Goal: Task Accomplishment & Management: Manage account settings

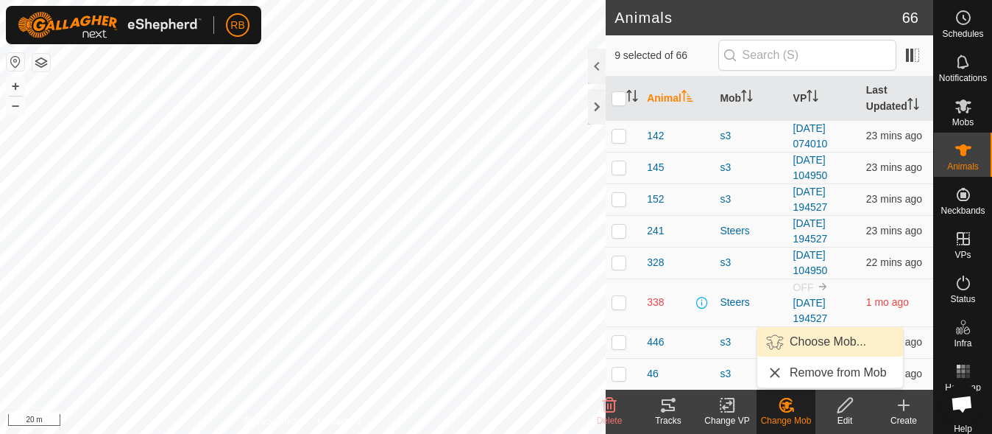
click at [838, 334] on link "Choose Mob..." at bounding box center [830, 341] width 146 height 29
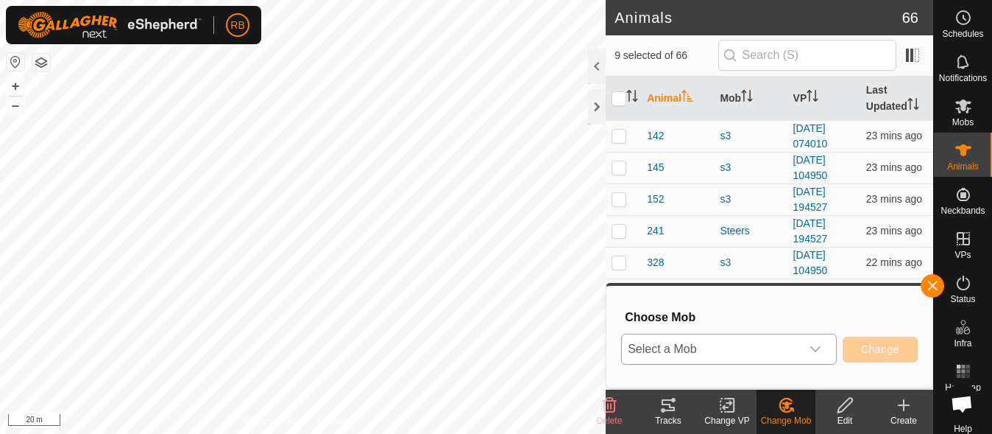
click at [825, 353] on div "dropdown trigger" at bounding box center [815, 348] width 29 height 29
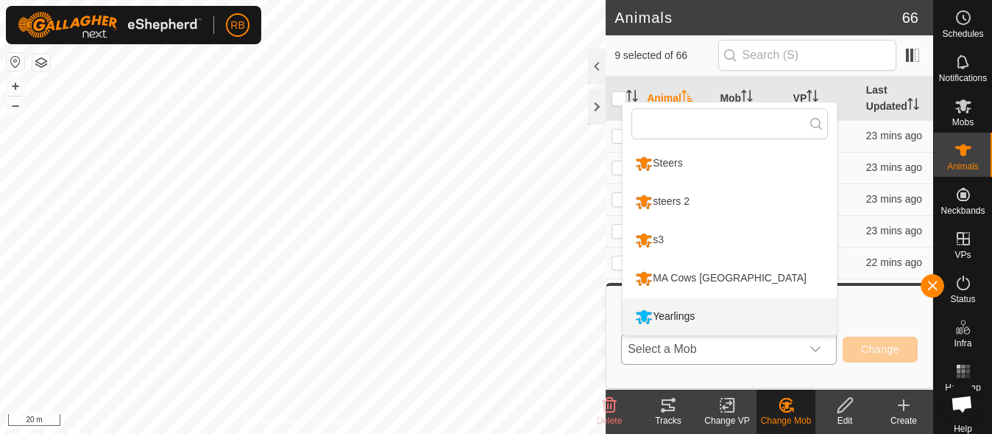
click at [780, 321] on li "Yearlings" at bounding box center [730, 316] width 214 height 37
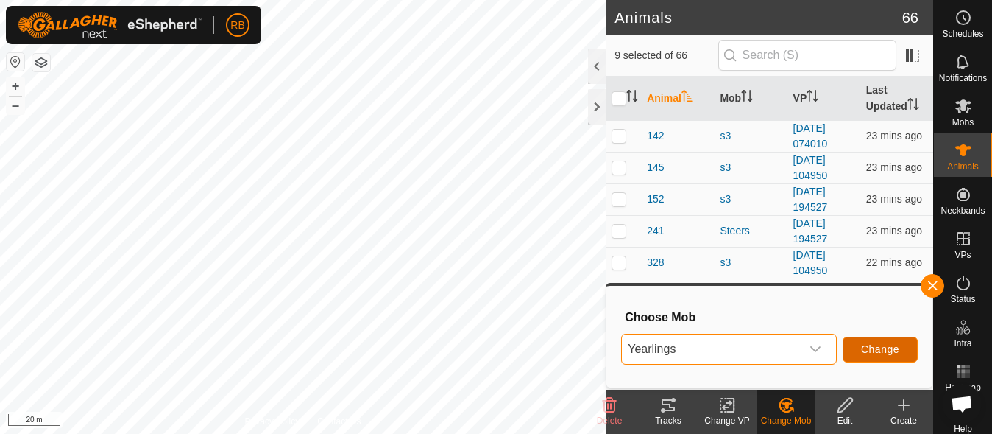
click at [860, 355] on button "Change" at bounding box center [880, 349] width 75 height 26
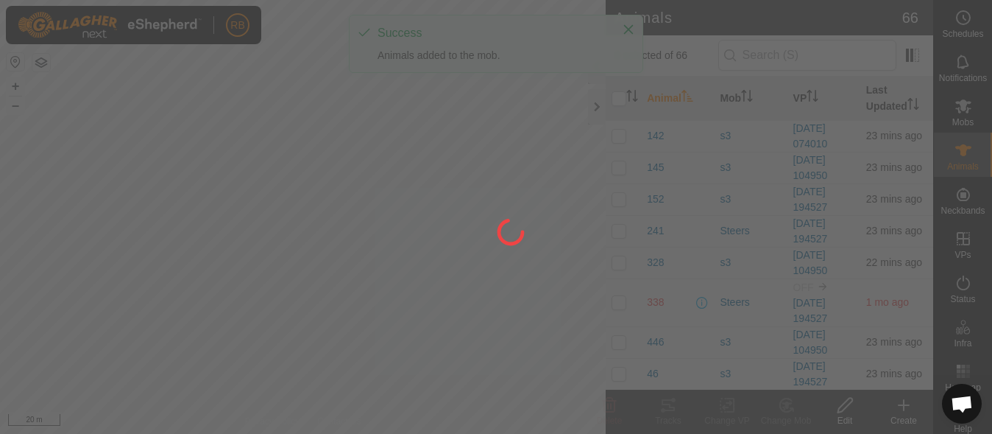
checkbox input "false"
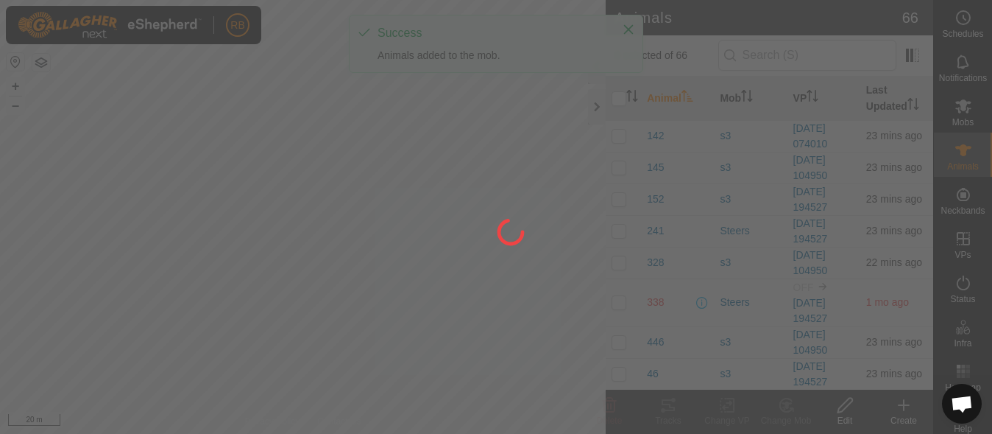
checkbox input "false"
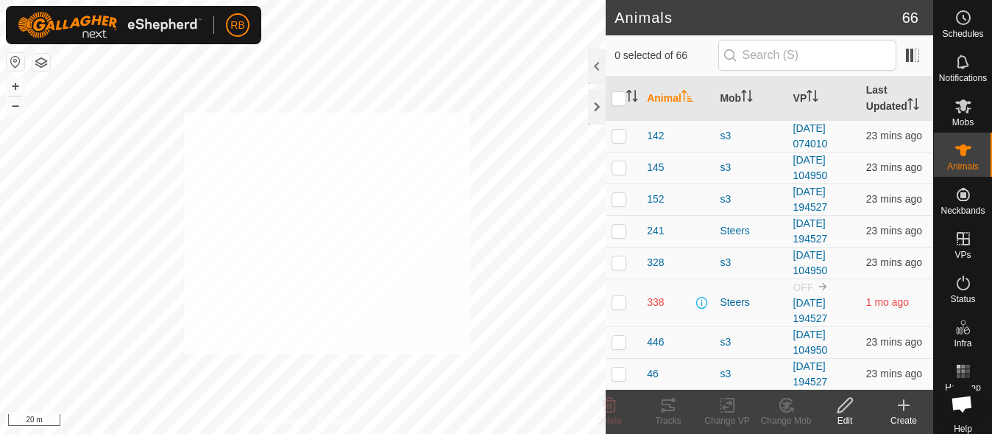
checkbox input "true"
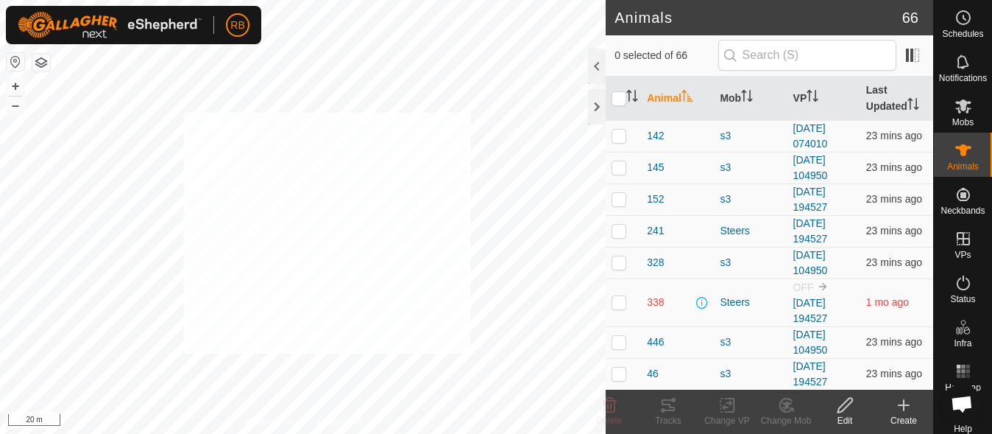
checkbox input "true"
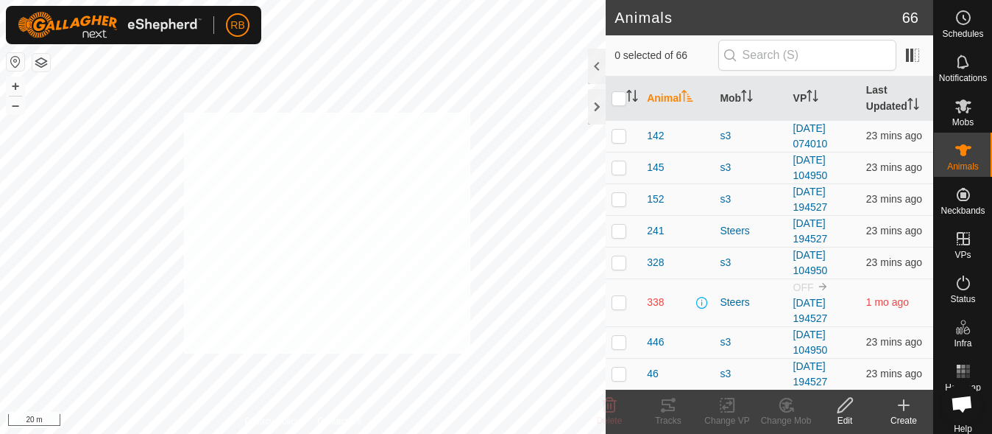
checkbox input "true"
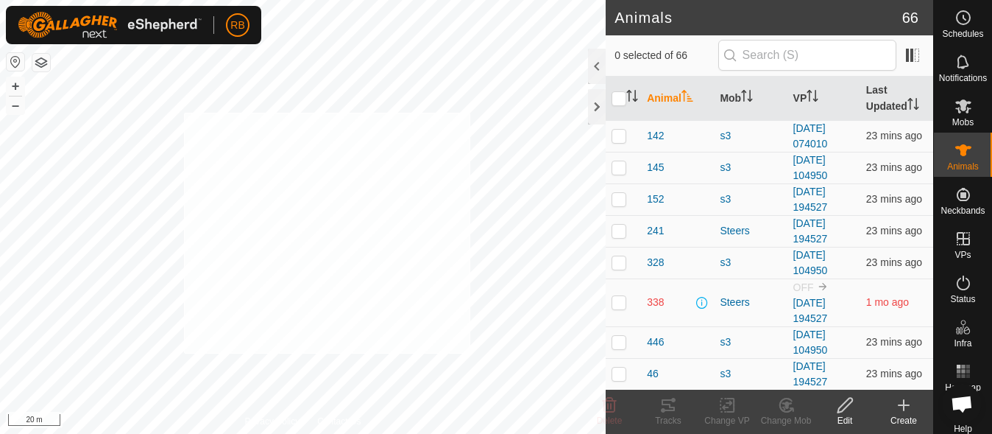
checkbox input "true"
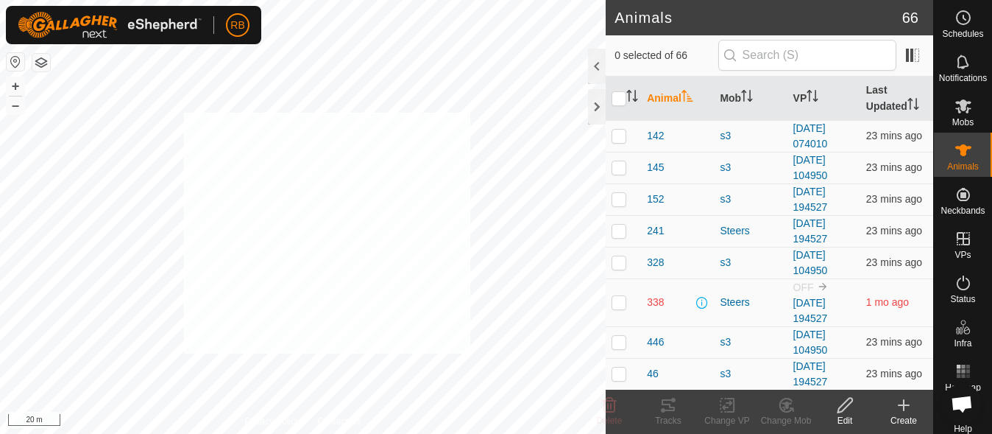
checkbox input "true"
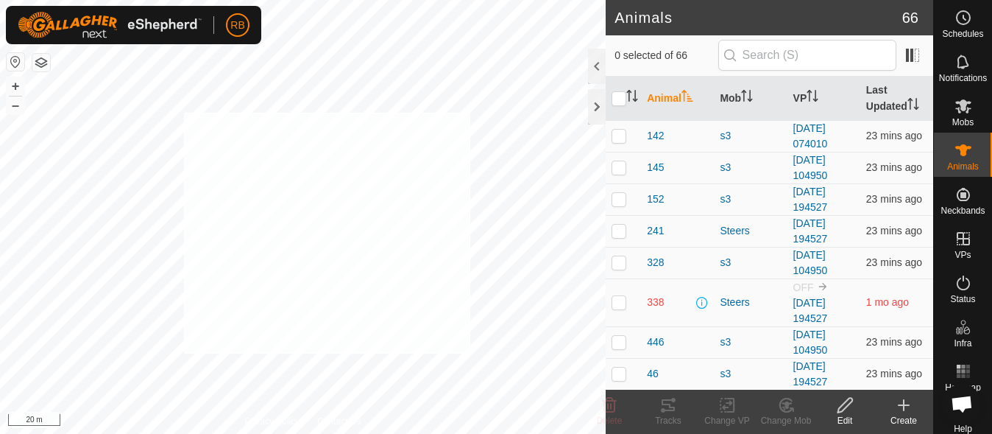
checkbox input "true"
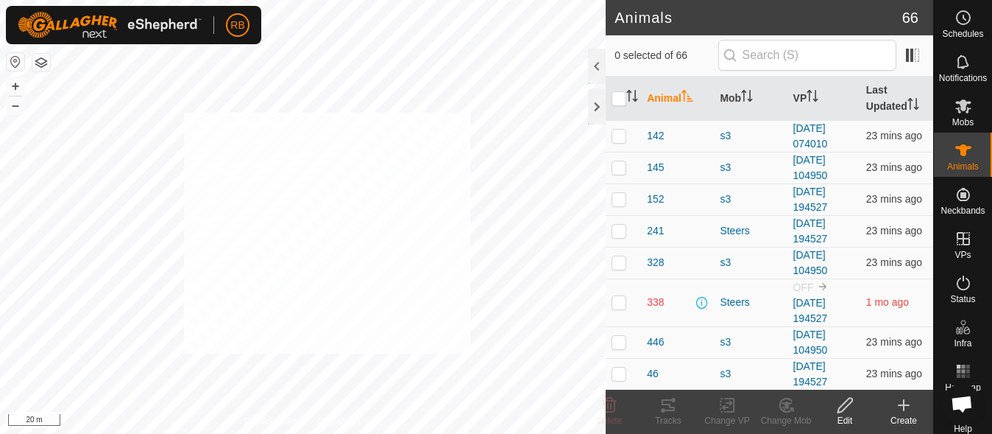
checkbox input "true"
click at [787, 410] on icon at bounding box center [786, 405] width 18 height 18
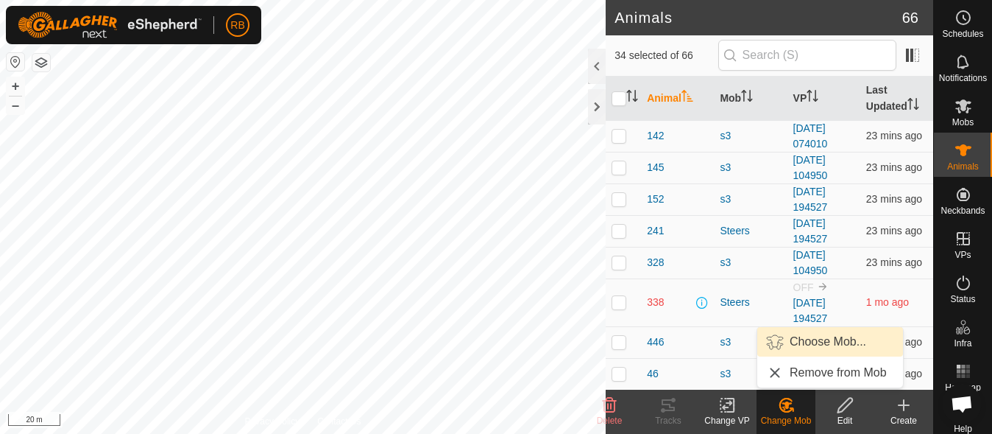
click at [808, 340] on link "Choose Mob..." at bounding box center [830, 341] width 146 height 29
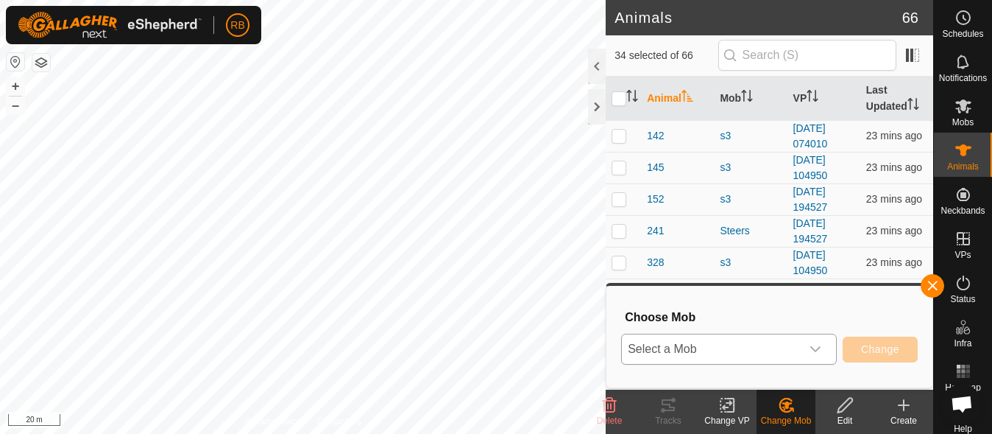
click at [787, 350] on span "Select a Mob" at bounding box center [711, 348] width 179 height 29
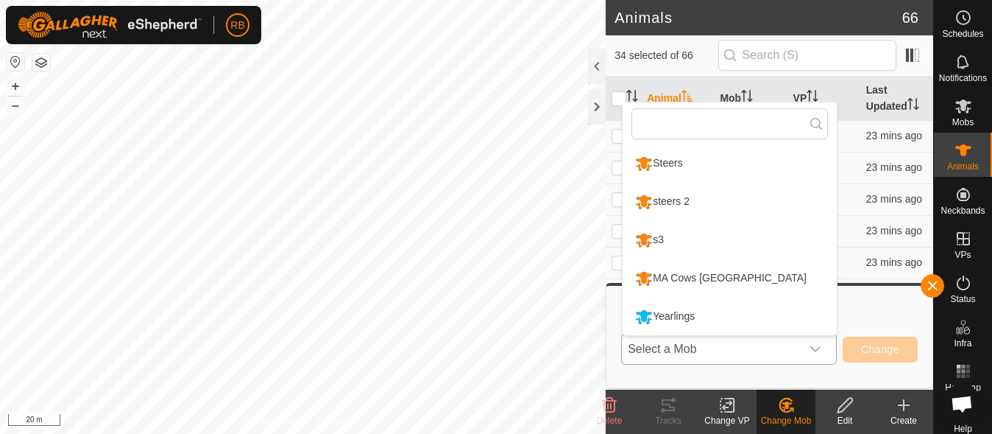
click at [735, 274] on li "MA Cows [GEOGRAPHIC_DATA]" at bounding box center [730, 278] width 214 height 37
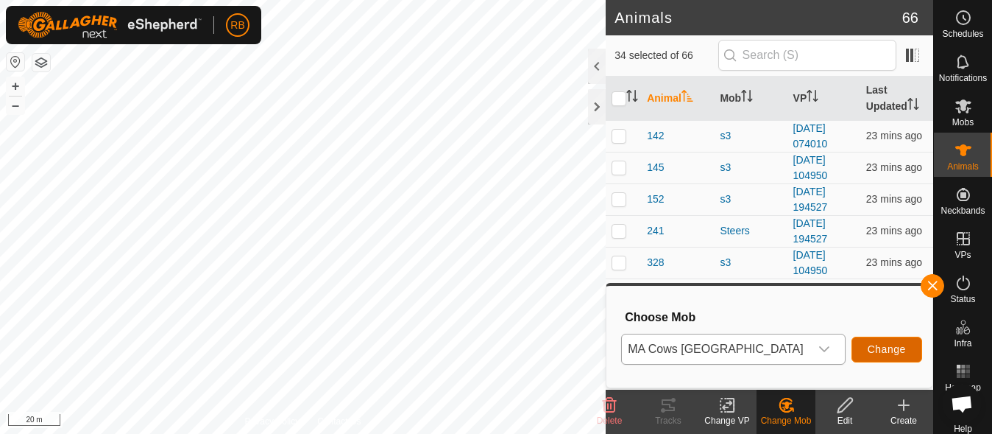
click at [885, 346] on span "Change" at bounding box center [887, 349] width 38 height 12
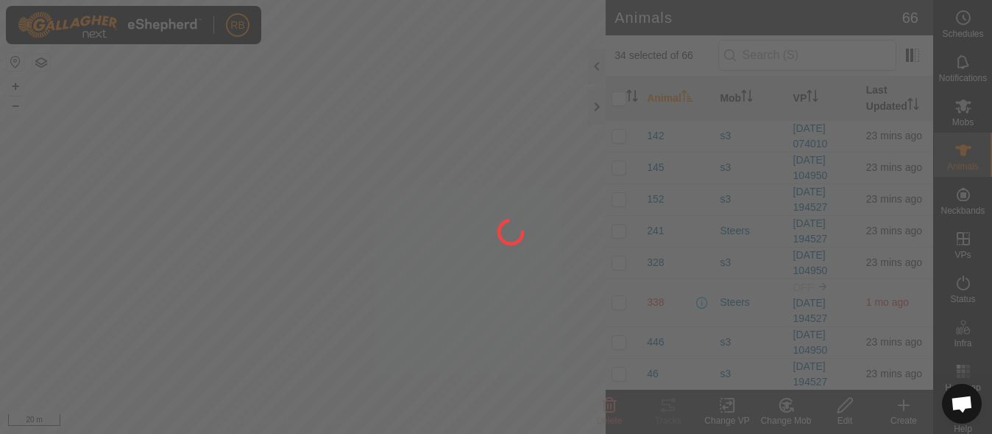
checkbox input "false"
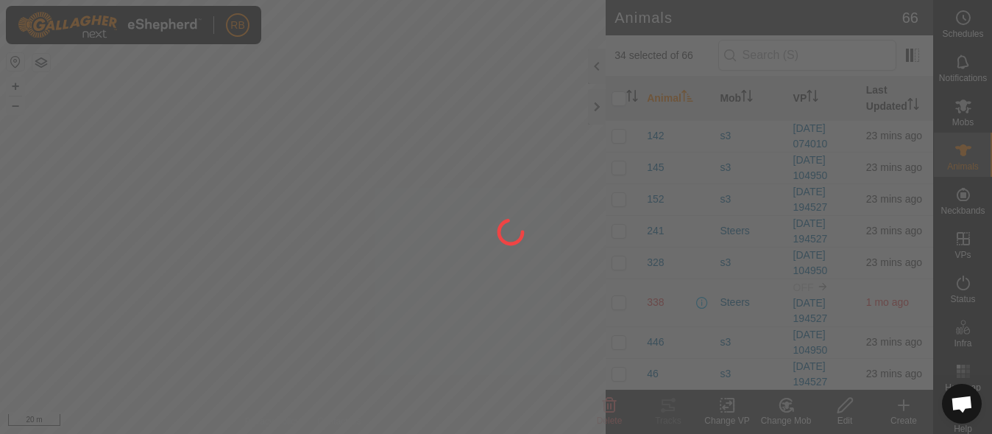
checkbox input "false"
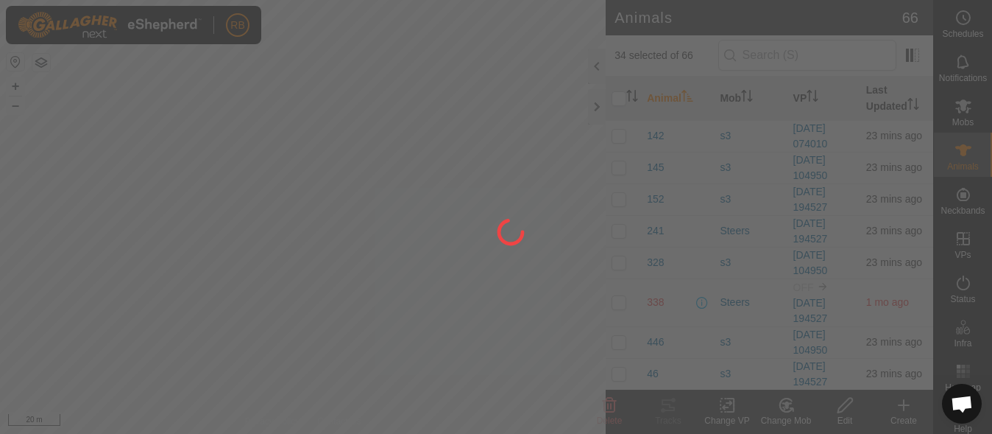
checkbox input "false"
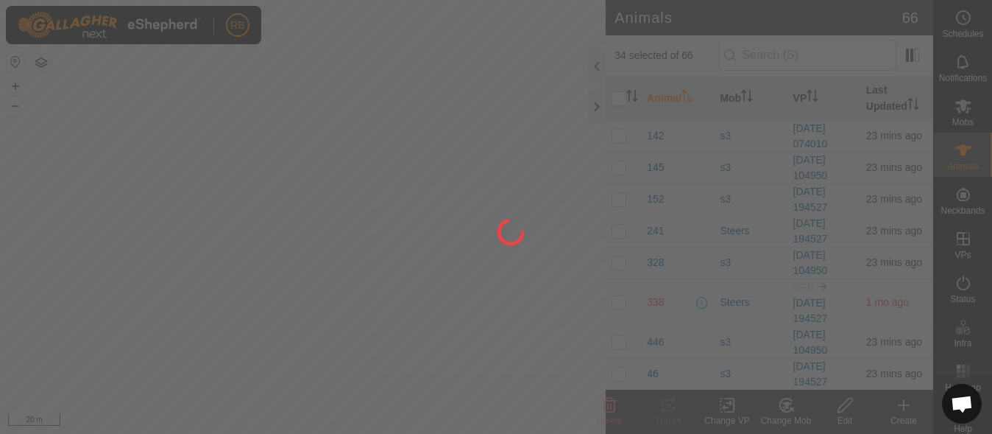
checkbox input "false"
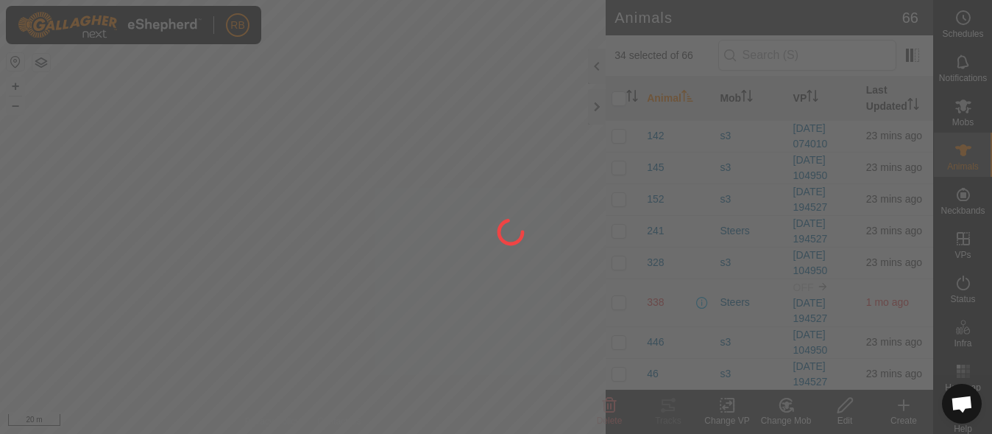
checkbox input "false"
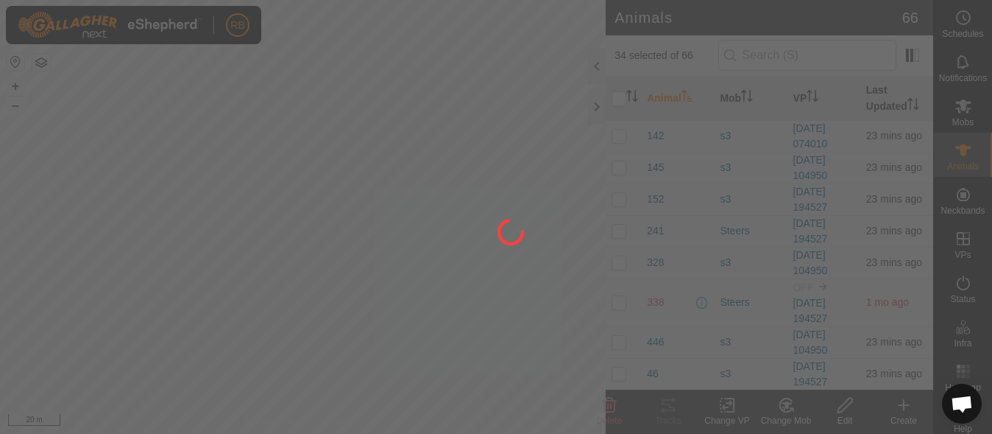
checkbox input "false"
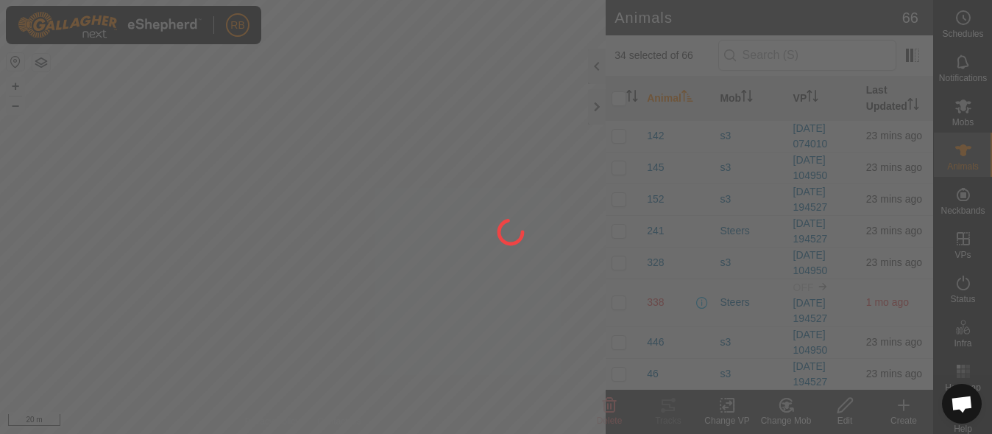
checkbox input "false"
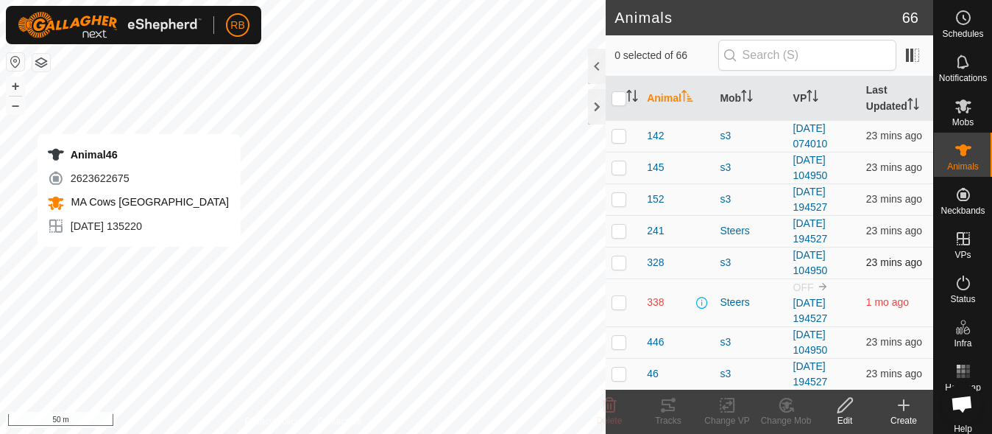
checkbox input "true"
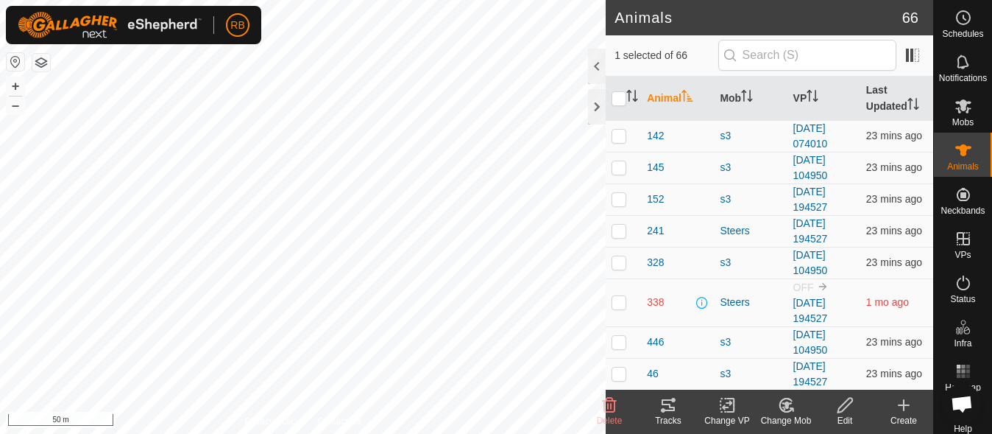
click at [659, 414] on div "Tracks" at bounding box center [668, 420] width 59 height 13
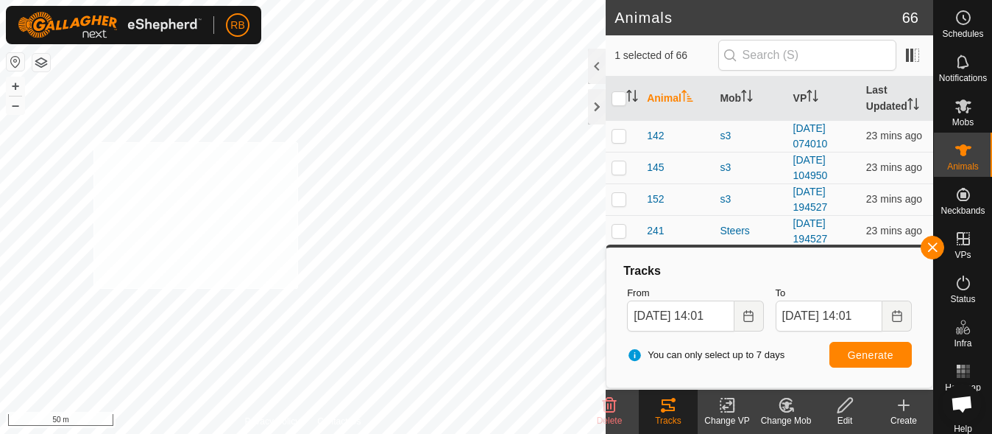
checkbox input "true"
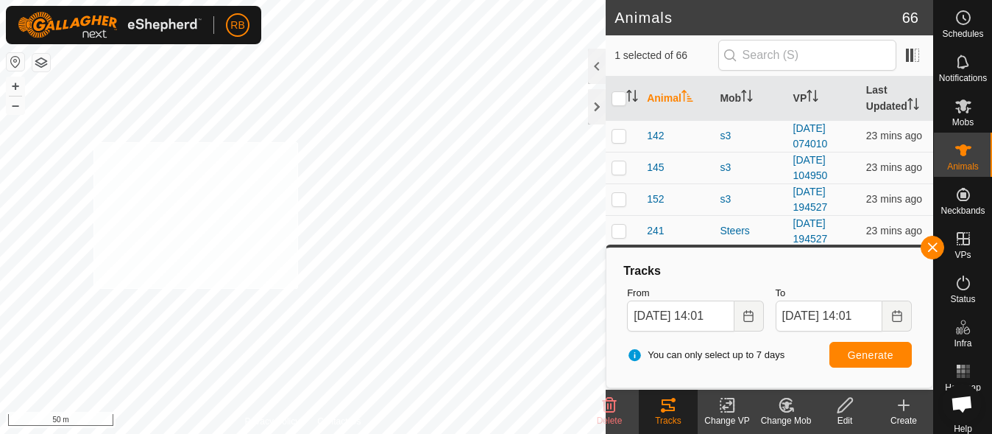
checkbox input "true"
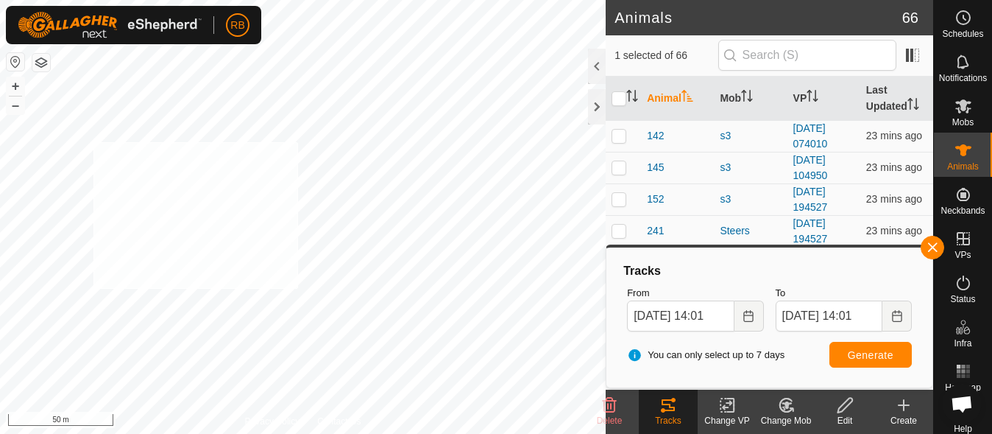
checkbox input "true"
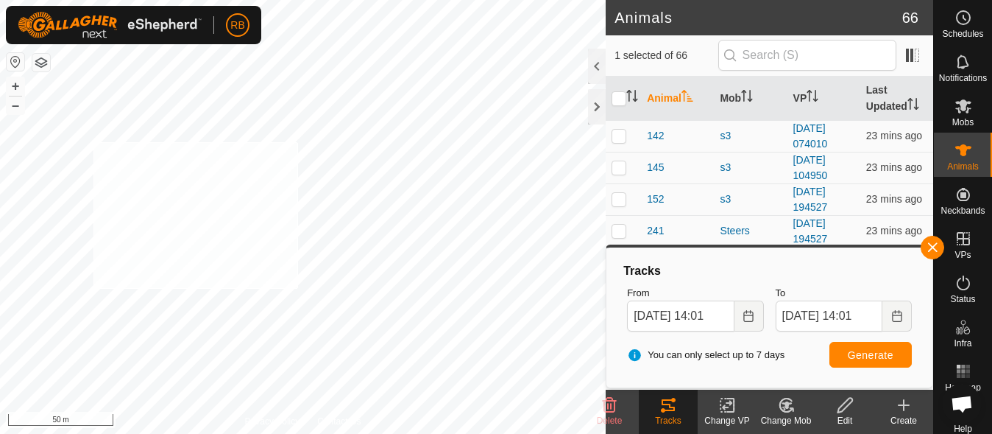
checkbox input "true"
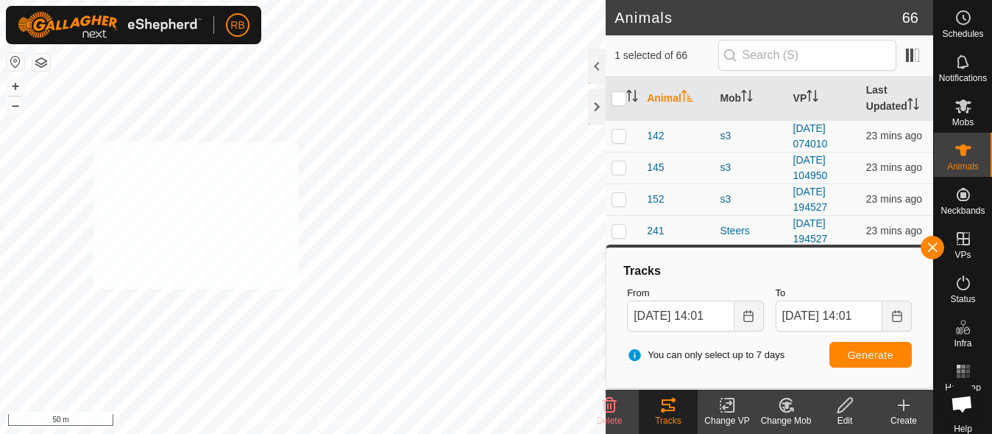
checkbox input "true"
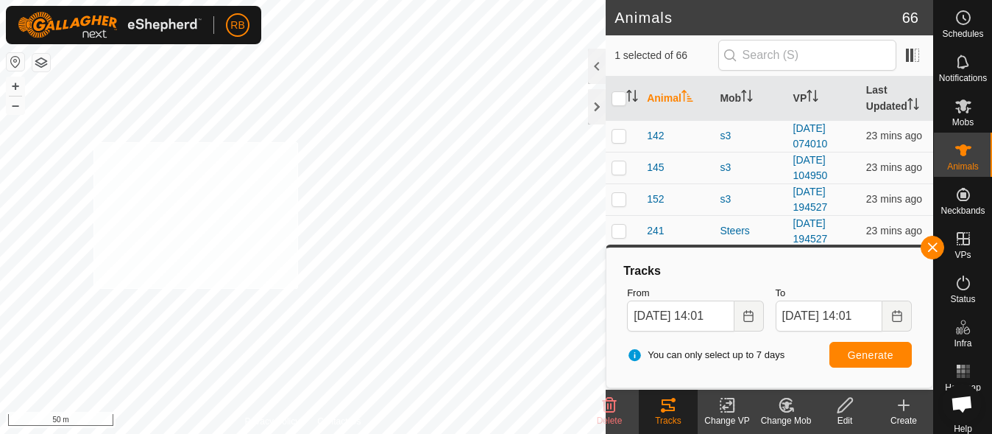
checkbox input "true"
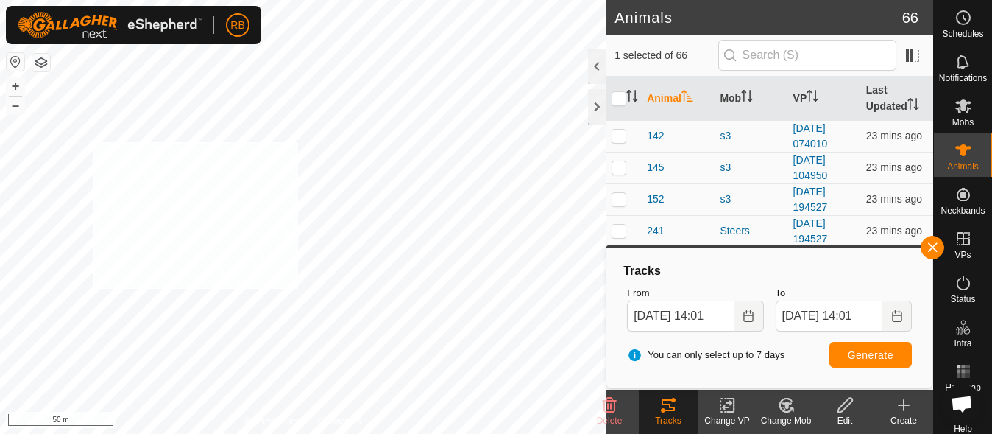
checkbox input "true"
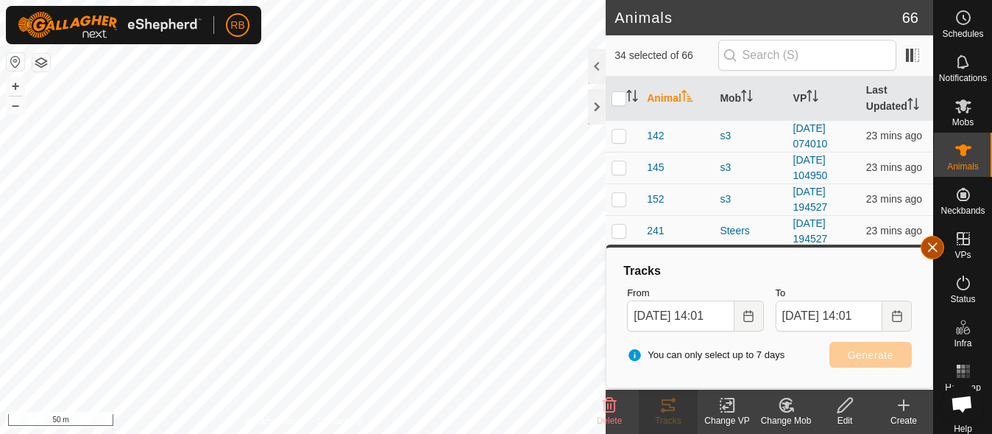
click at [925, 247] on button "button" at bounding box center [933, 248] width 24 height 24
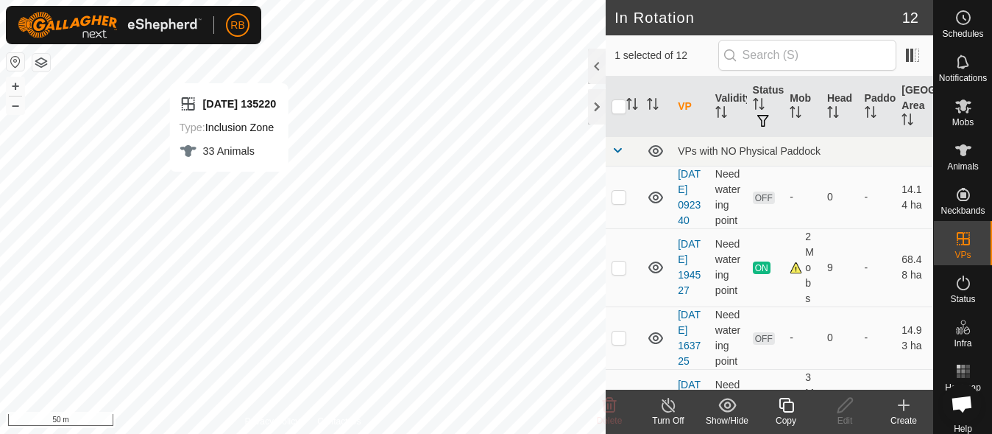
checkbox input "false"
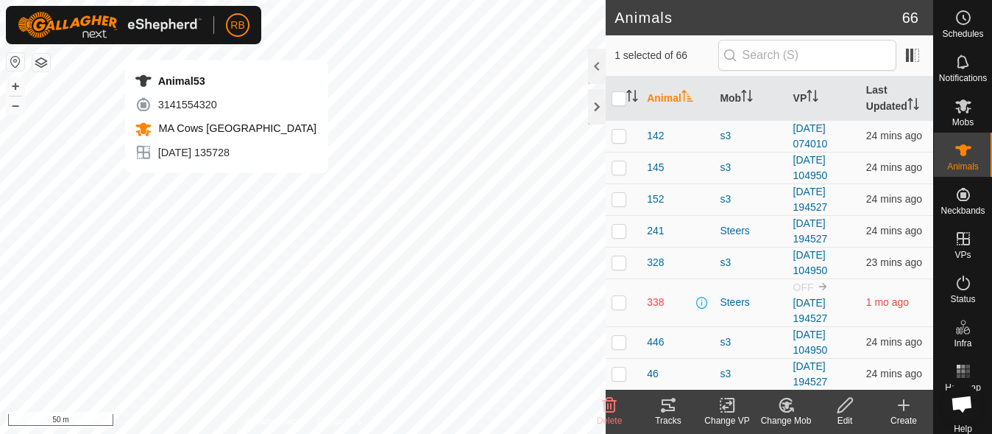
click at [227, 188] on div "Animal53 3141554320 MA [GEOGRAPHIC_DATA] [DATE] 135728 + – ⇧ i 50 m" at bounding box center [303, 217] width 606 height 434
checkbox input "false"
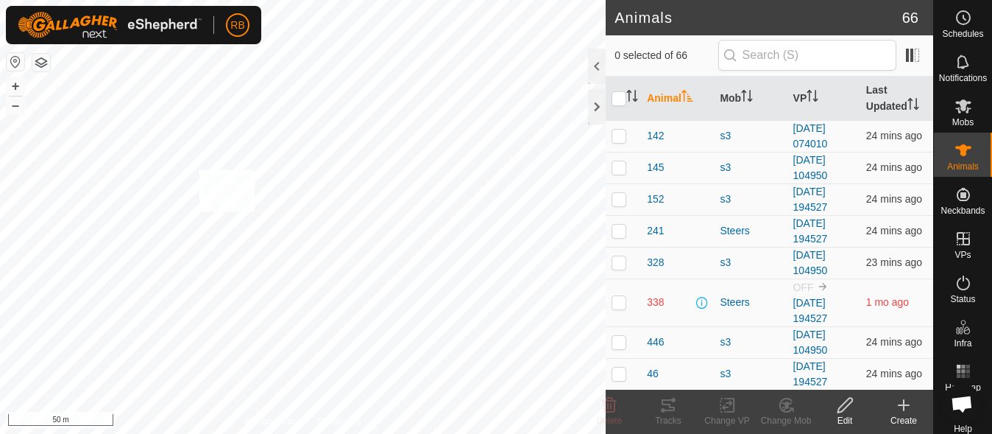
checkbox input "true"
click at [680, 412] on tracks-svg-icon at bounding box center [668, 405] width 59 height 18
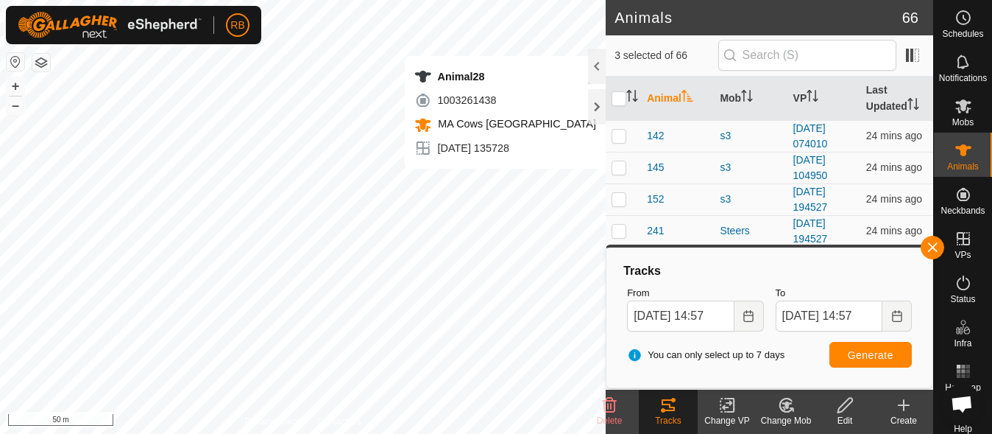
checkbox input "false"
checkbox input "true"
checkbox input "false"
checkbox input "true"
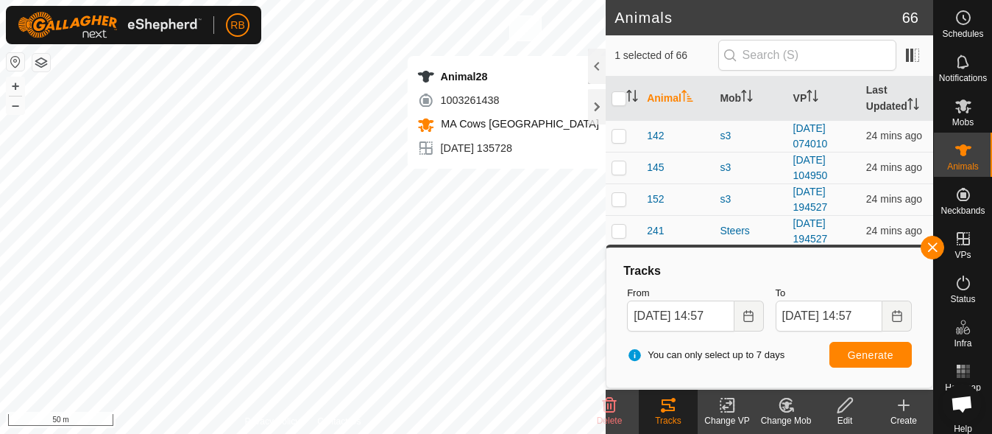
checkbox input "true"
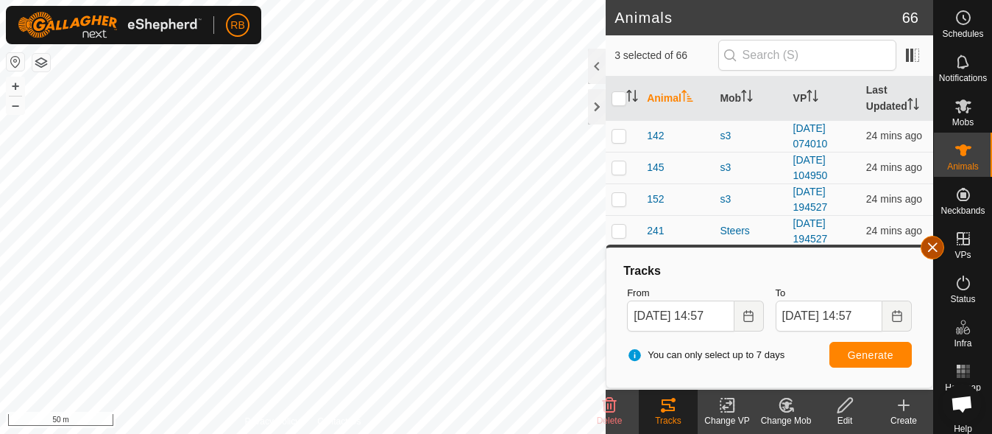
click at [929, 246] on button "button" at bounding box center [933, 248] width 24 height 24
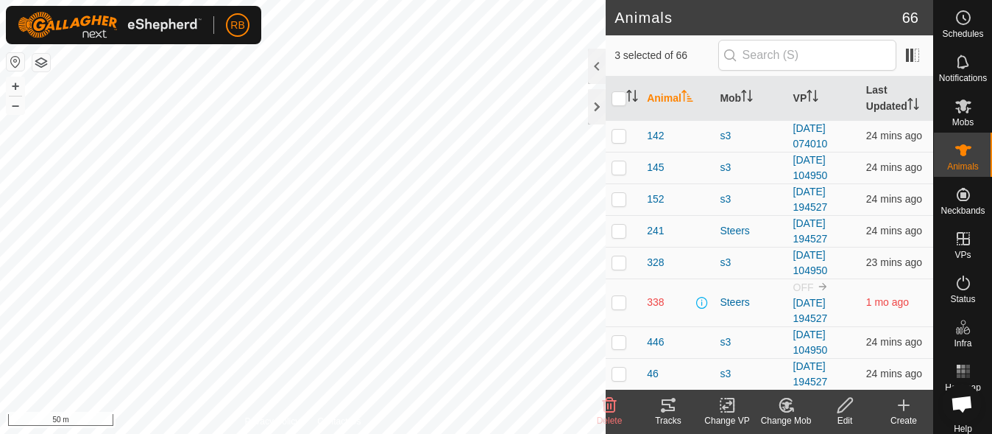
click at [665, 399] on icon at bounding box center [668, 405] width 13 height 12
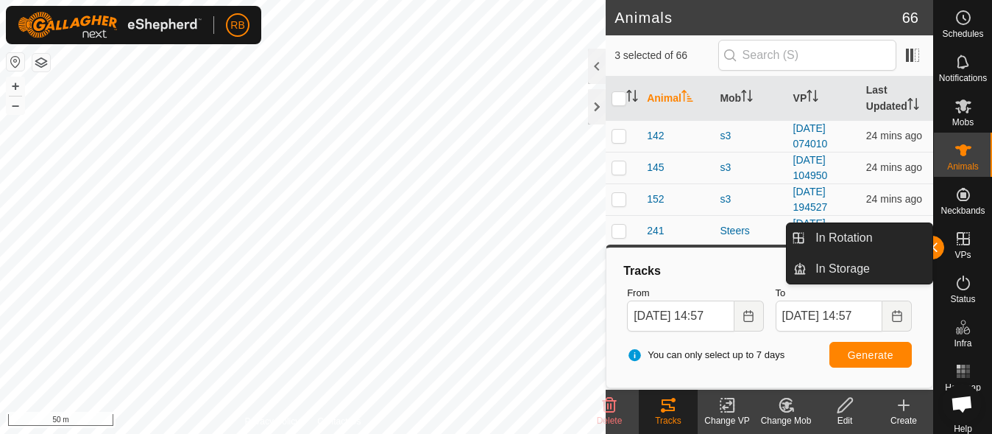
click at [958, 251] on span "VPs" at bounding box center [963, 254] width 16 height 9
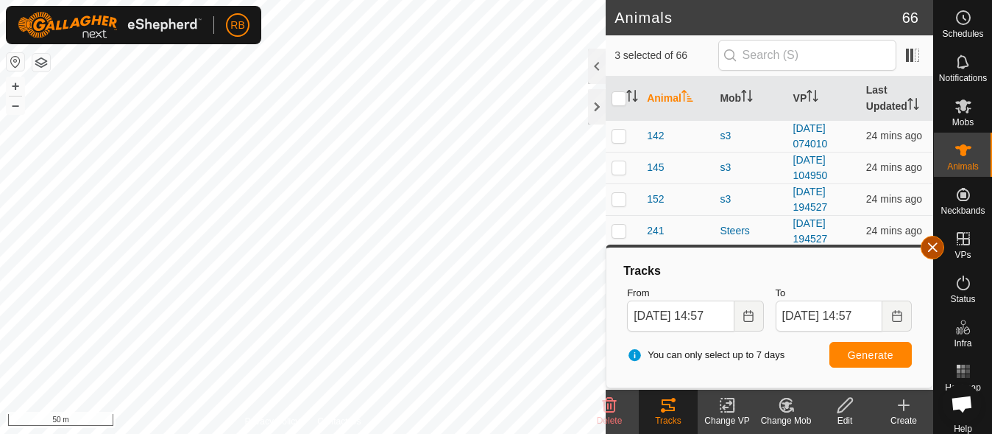
click at [939, 244] on button "button" at bounding box center [933, 248] width 24 height 24
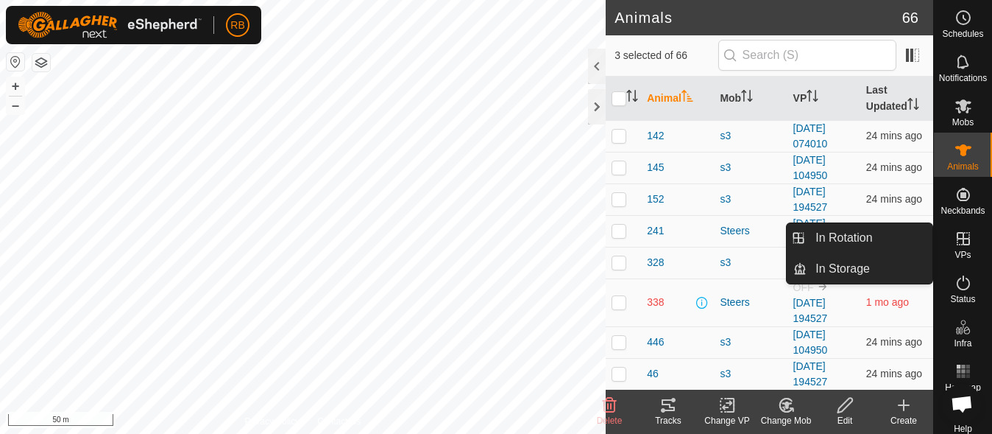
click at [955, 241] on icon at bounding box center [964, 239] width 18 height 18
click at [950, 238] on es-virtualpaddocks-svg-icon at bounding box center [963, 239] width 26 height 24
click at [900, 235] on link "In Rotation" at bounding box center [870, 237] width 126 height 29
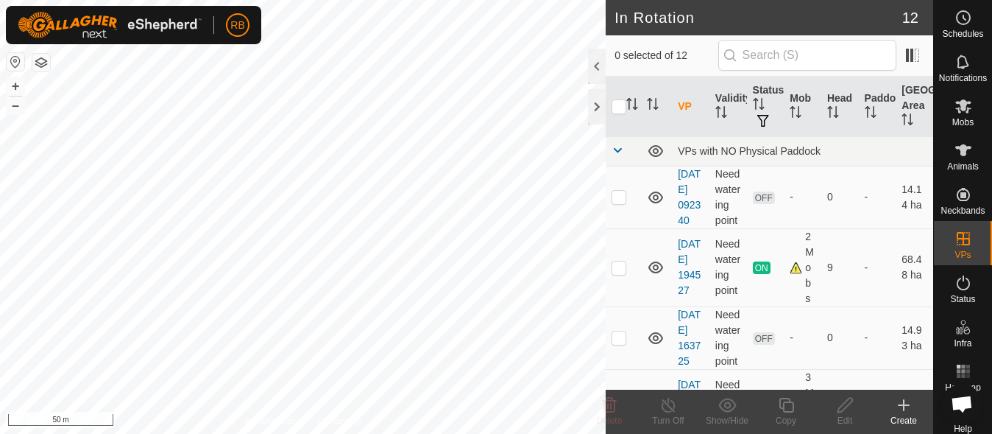
click at [905, 411] on icon at bounding box center [904, 405] width 18 height 18
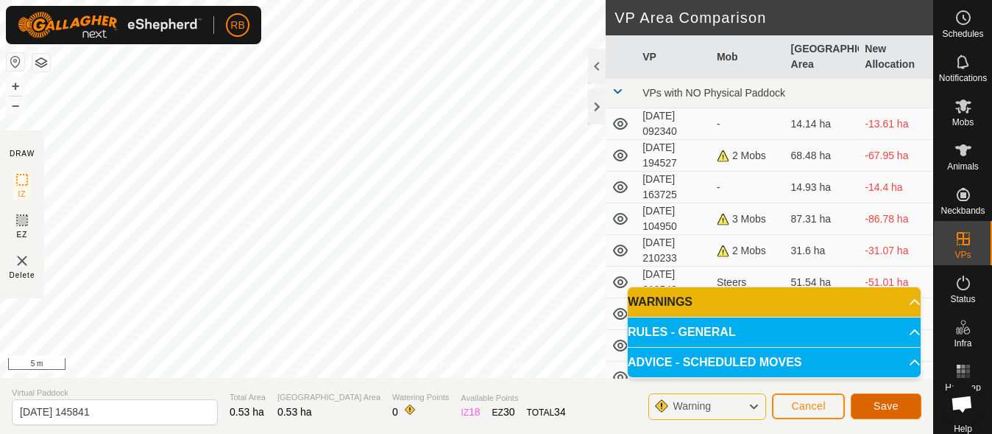
click at [893, 406] on span "Save" at bounding box center [886, 406] width 25 height 12
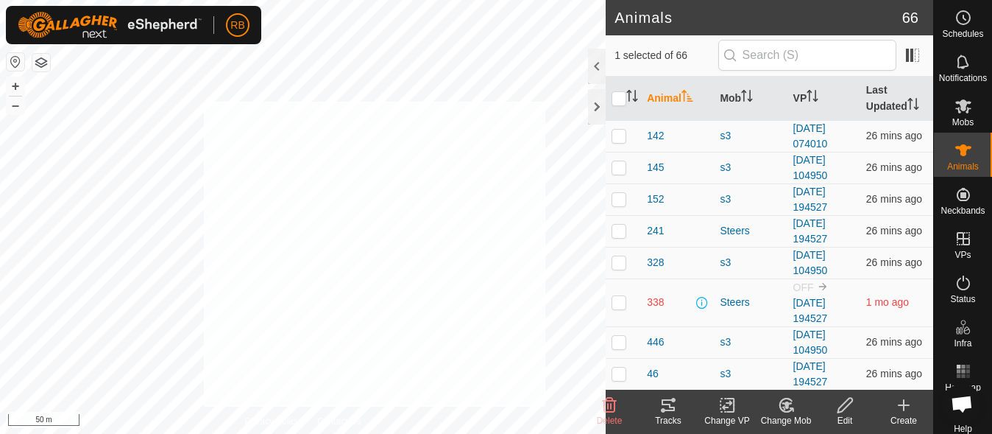
checkbox input "true"
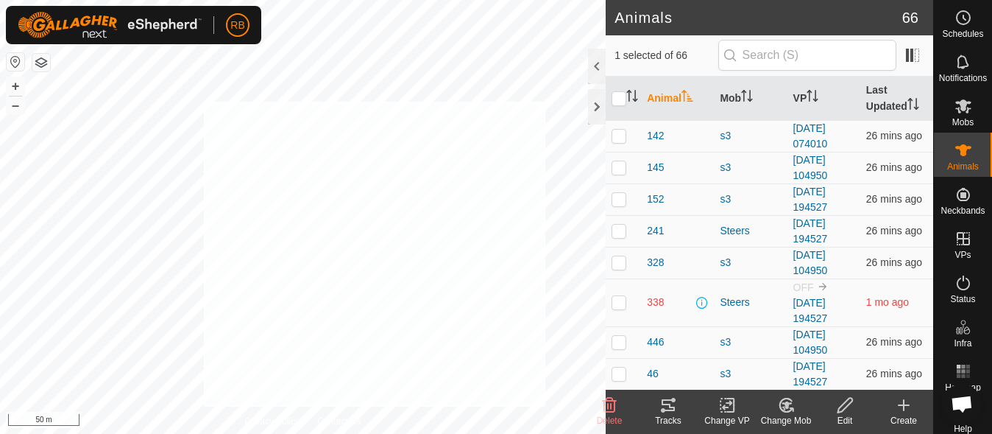
checkbox input "true"
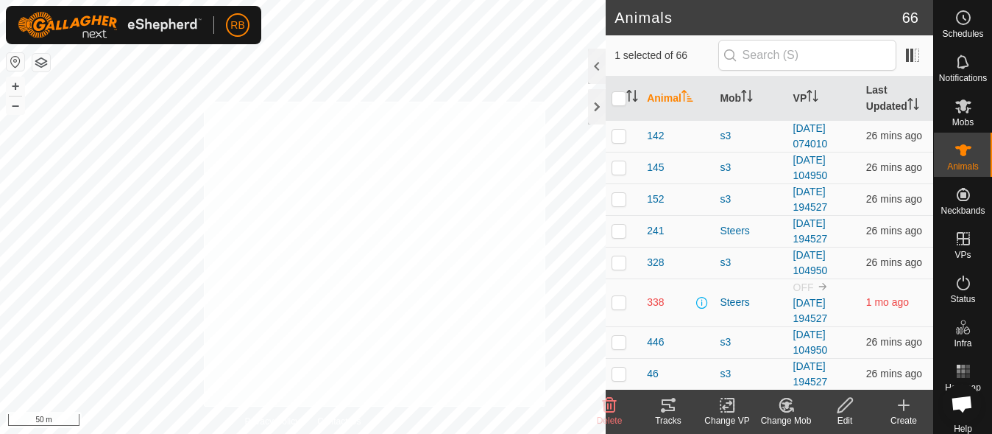
checkbox input "true"
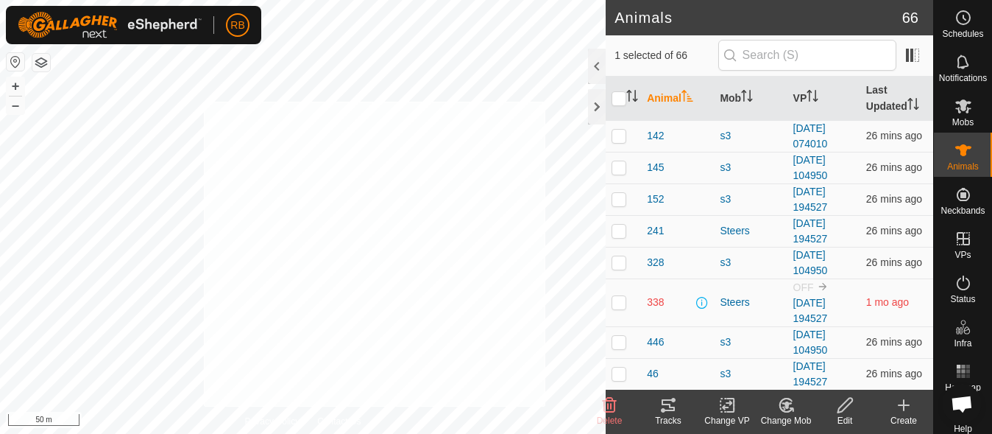
checkbox input "true"
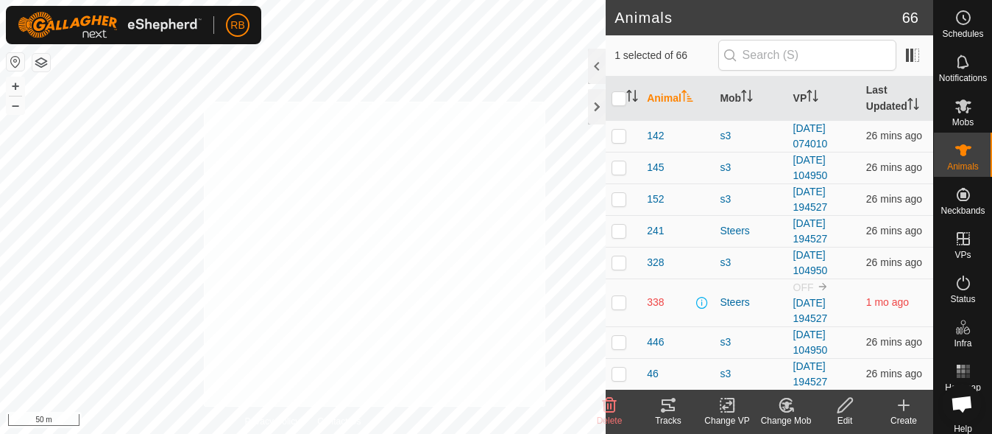
checkbox input "true"
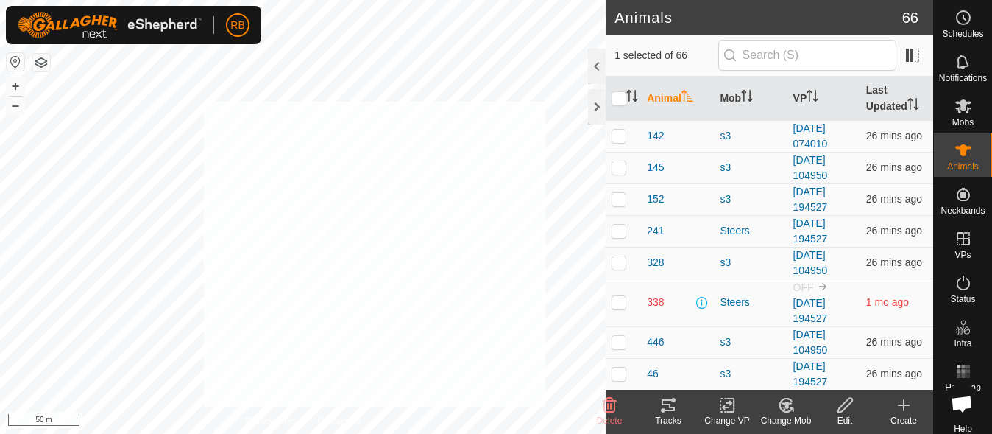
checkbox input "true"
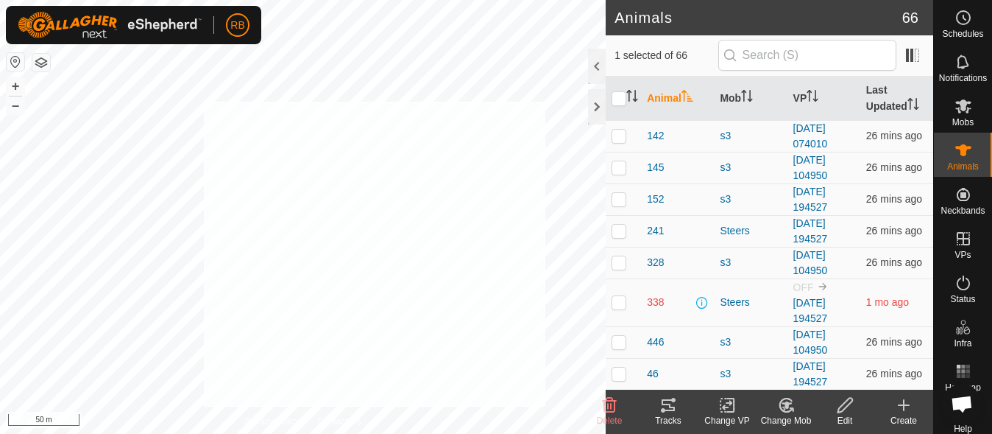
checkbox input "true"
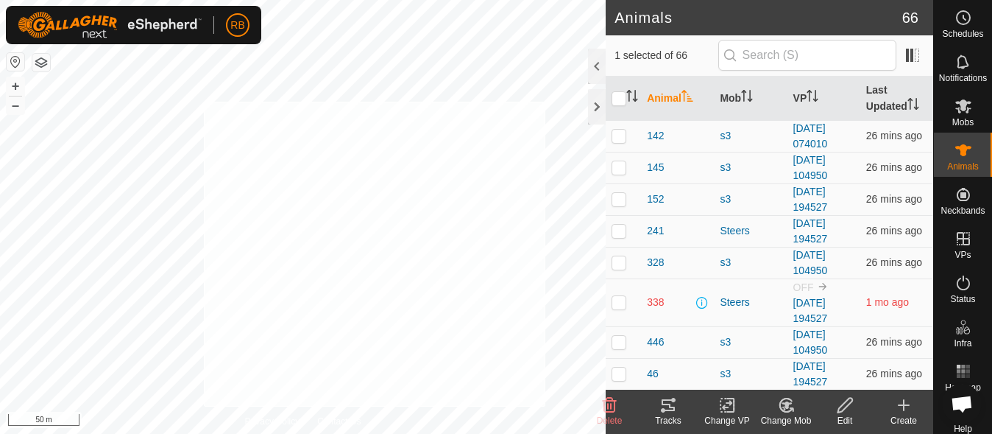
checkbox input "true"
click at [735, 413] on icon at bounding box center [727, 405] width 18 height 18
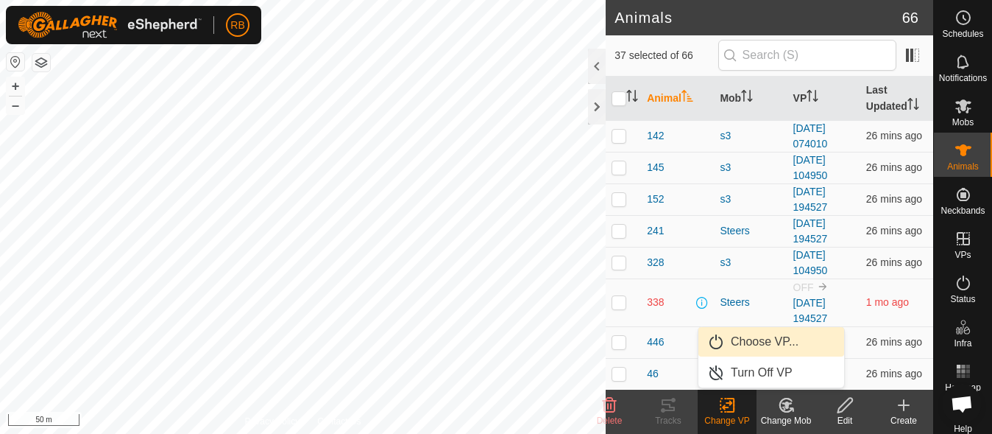
click at [782, 343] on link "Choose VP..." at bounding box center [772, 341] width 146 height 29
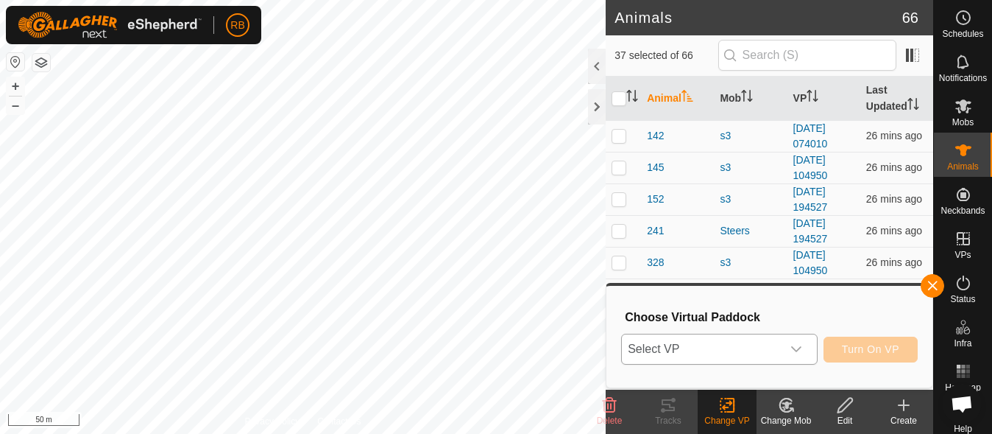
drag, startPoint x: 782, startPoint y: 343, endPoint x: 797, endPoint y: 354, distance: 18.4
click at [797, 354] on div "dropdown trigger" at bounding box center [796, 348] width 29 height 29
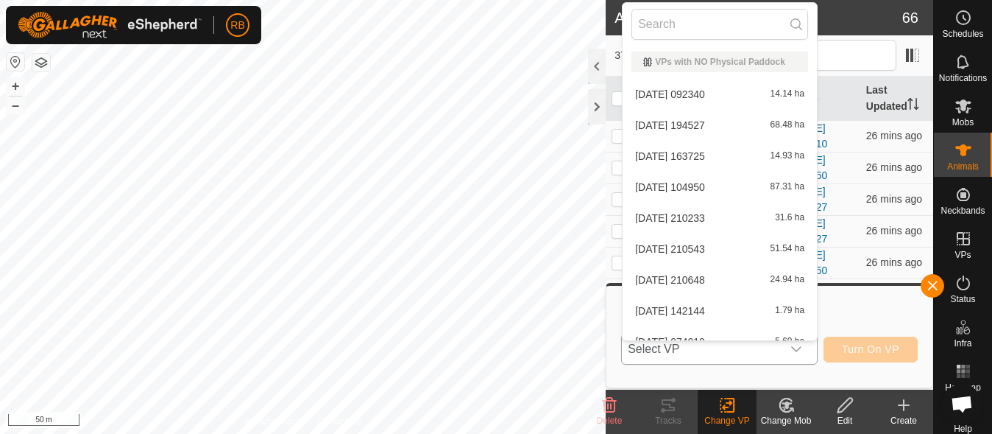
click at [797, 354] on icon "dropdown trigger" at bounding box center [797, 349] width 12 height 12
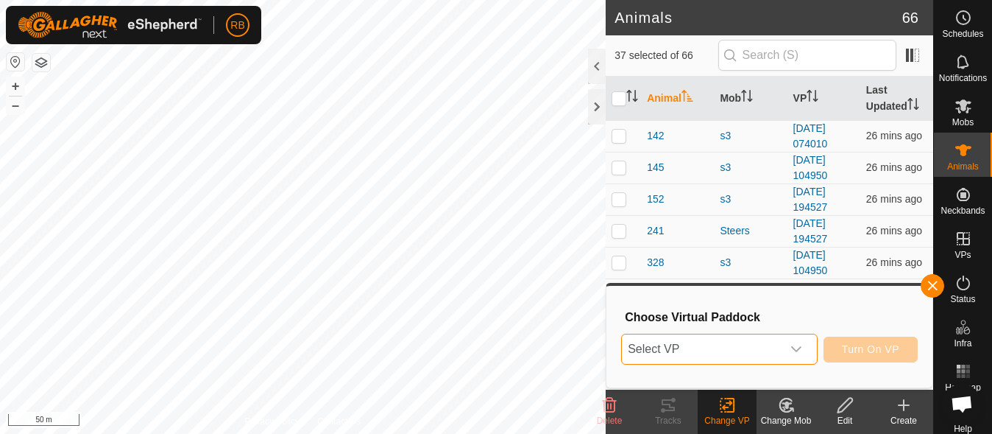
click at [798, 349] on icon "dropdown trigger" at bounding box center [796, 349] width 10 height 6
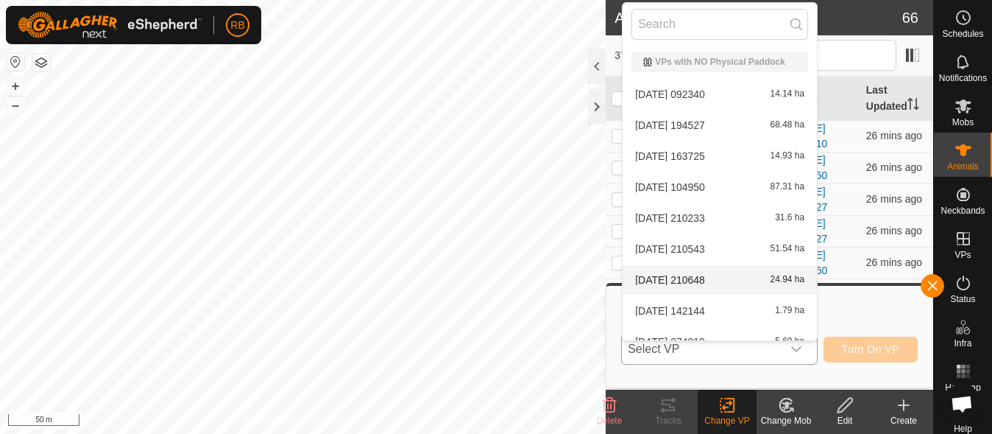
scroll to position [140, 0]
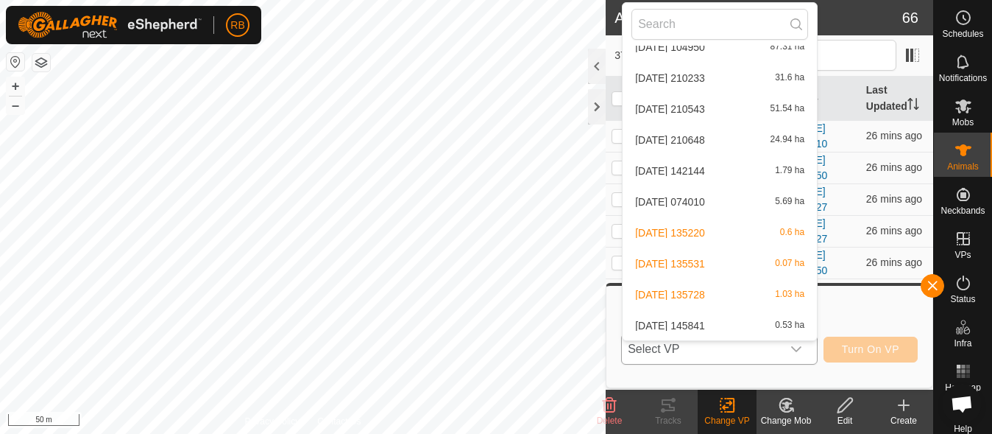
click at [685, 323] on li "[DATE] 145841 0.53 ha" at bounding box center [720, 325] width 194 height 29
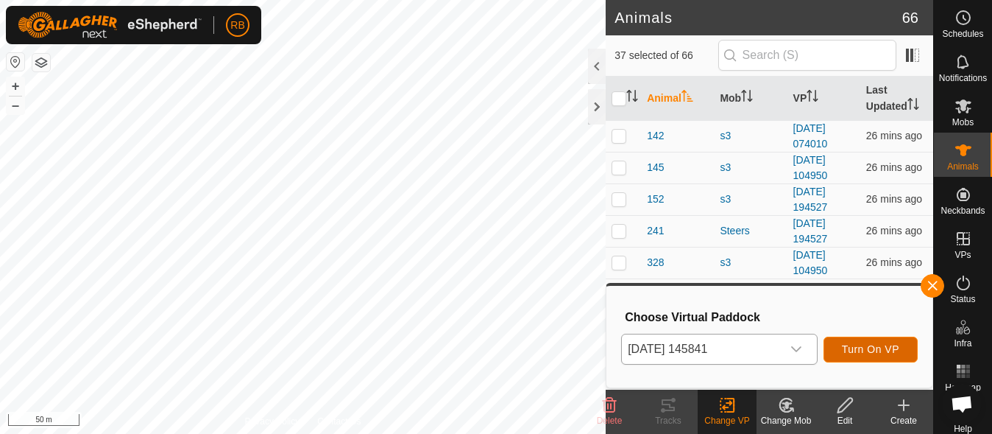
click at [867, 347] on span "Turn On VP" at bounding box center [870, 349] width 57 height 12
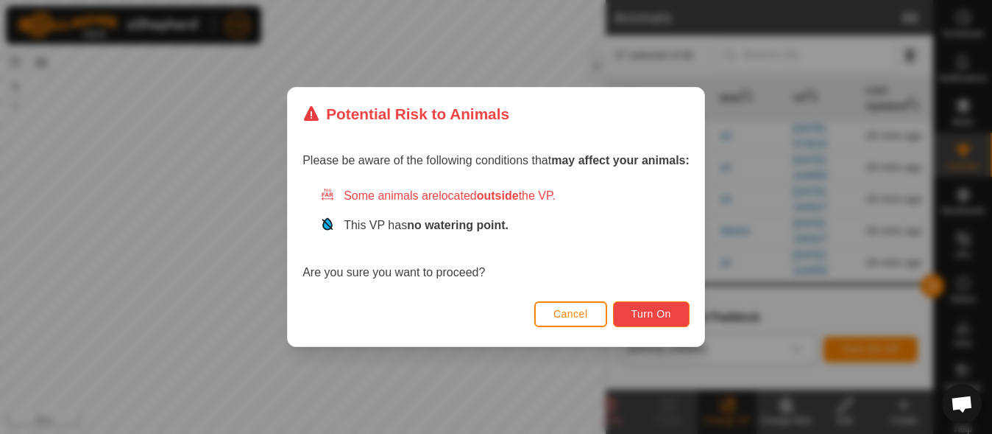
click at [646, 303] on button "Turn On" at bounding box center [651, 314] width 77 height 26
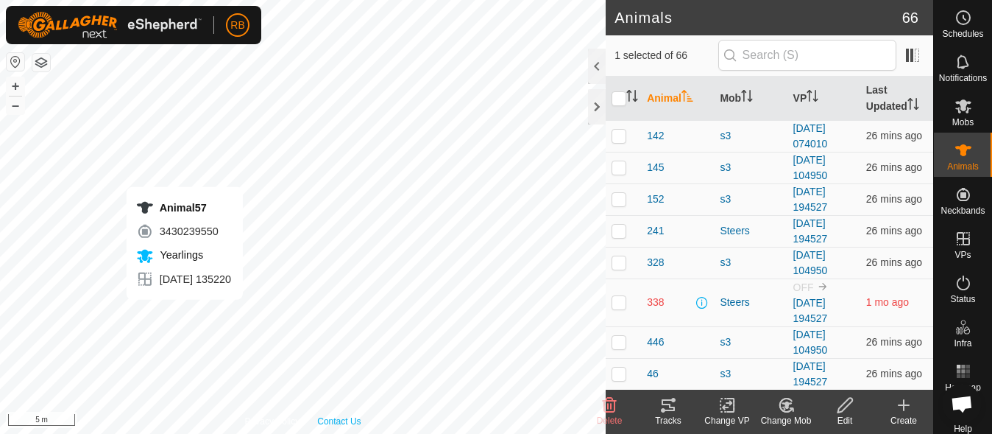
checkbox input "false"
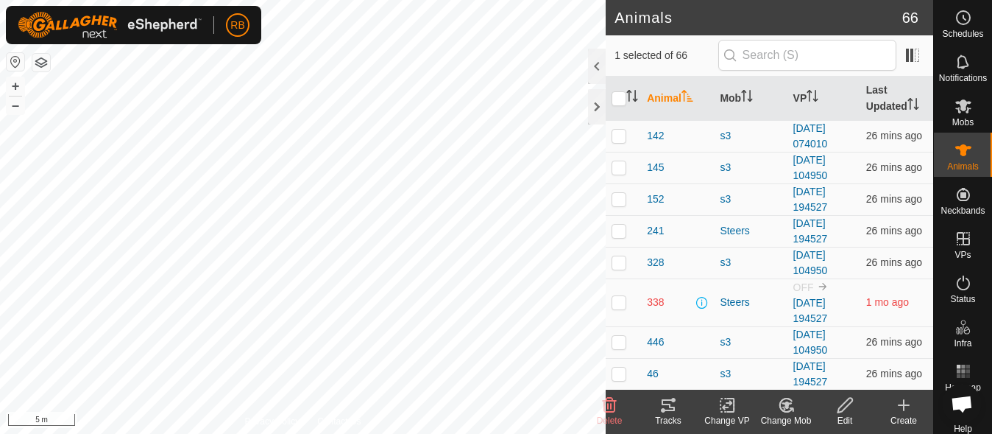
click at [680, 403] on tracks-svg-icon at bounding box center [668, 405] width 59 height 18
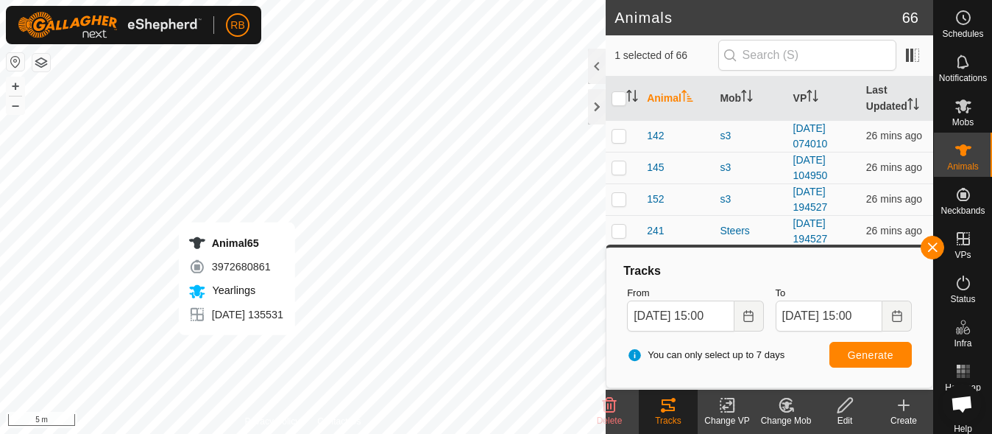
checkbox input "false"
checkbox input "true"
click at [662, 404] on icon at bounding box center [668, 405] width 13 height 12
click at [936, 249] on button "button" at bounding box center [933, 248] width 24 height 24
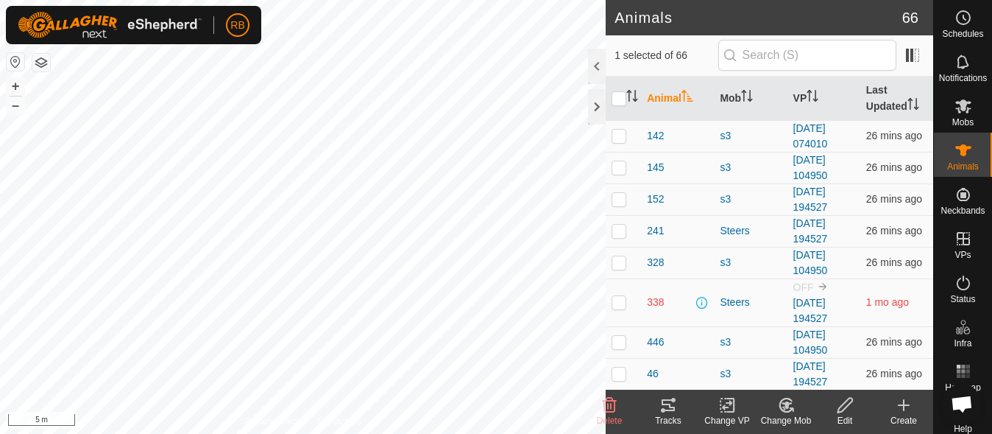
click at [665, 401] on icon at bounding box center [669, 405] width 18 height 18
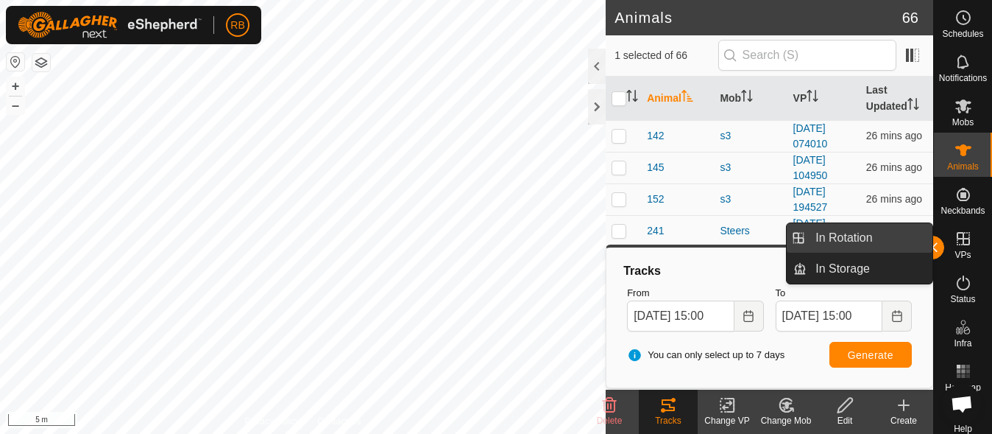
click at [879, 236] on link "In Rotation" at bounding box center [870, 237] width 126 height 29
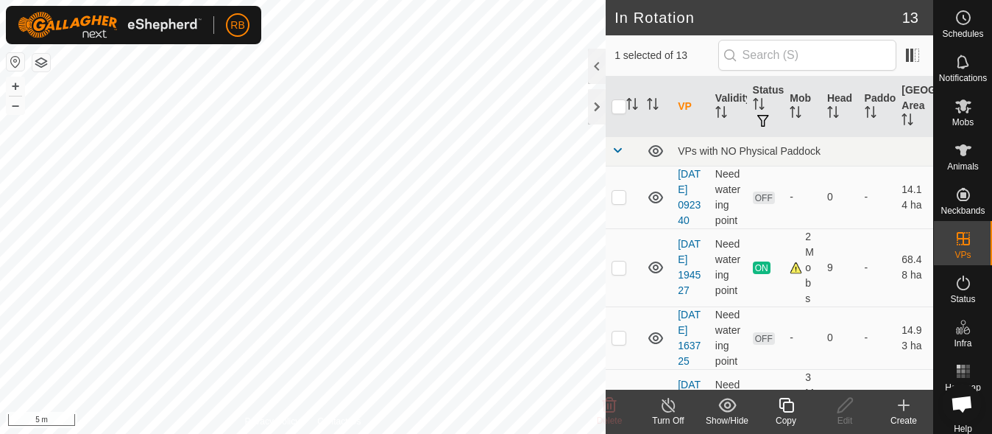
click at [900, 405] on icon at bounding box center [904, 405] width 10 height 0
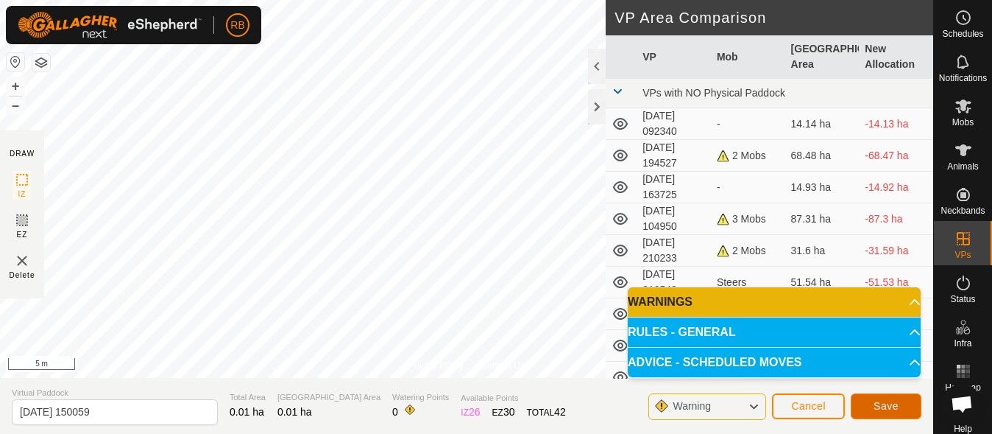
click at [874, 403] on span "Save" at bounding box center [886, 406] width 25 height 12
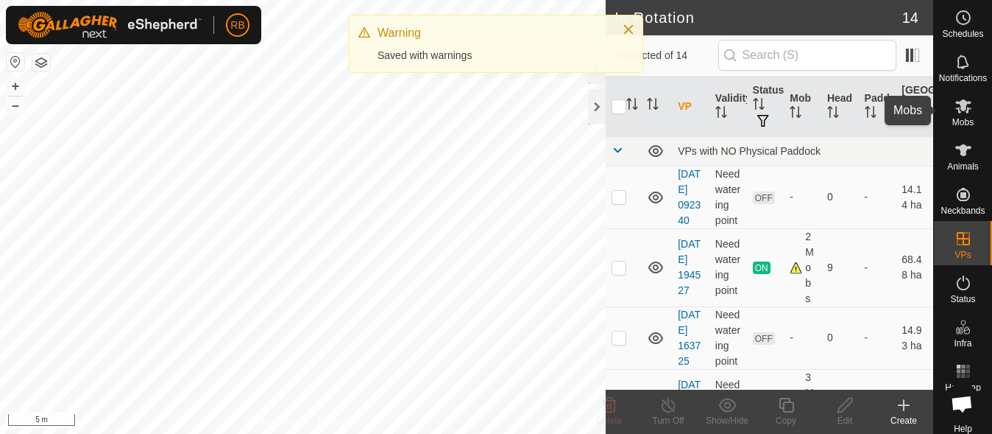
click at [961, 127] on span "Mobs" at bounding box center [963, 122] width 21 height 9
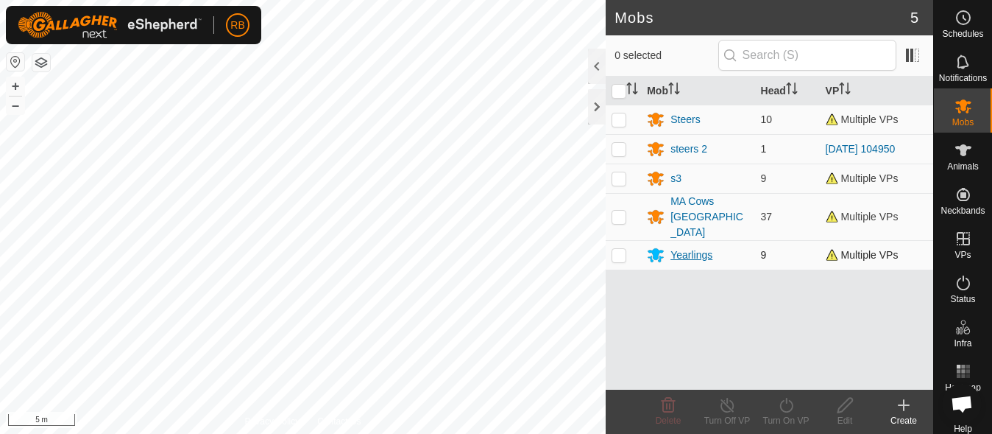
click at [683, 247] on div "Yearlings" at bounding box center [692, 254] width 42 height 15
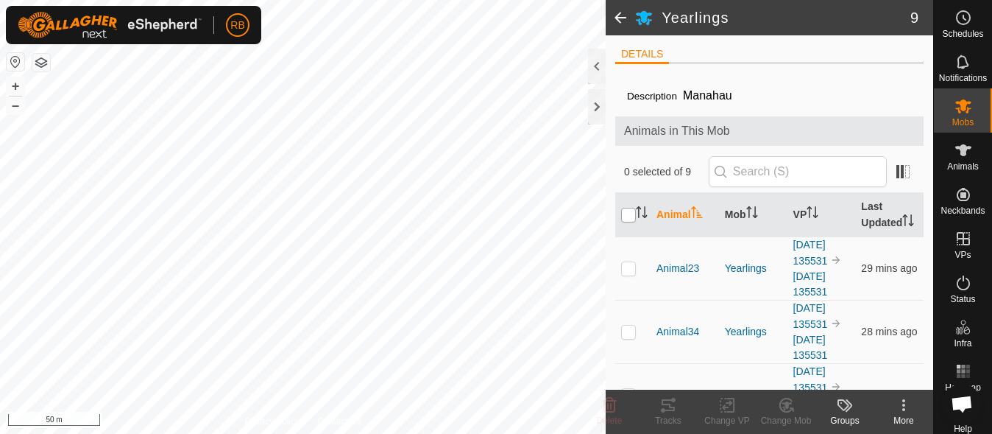
click at [629, 222] on input "checkbox" at bounding box center [628, 215] width 15 height 15
checkbox input "true"
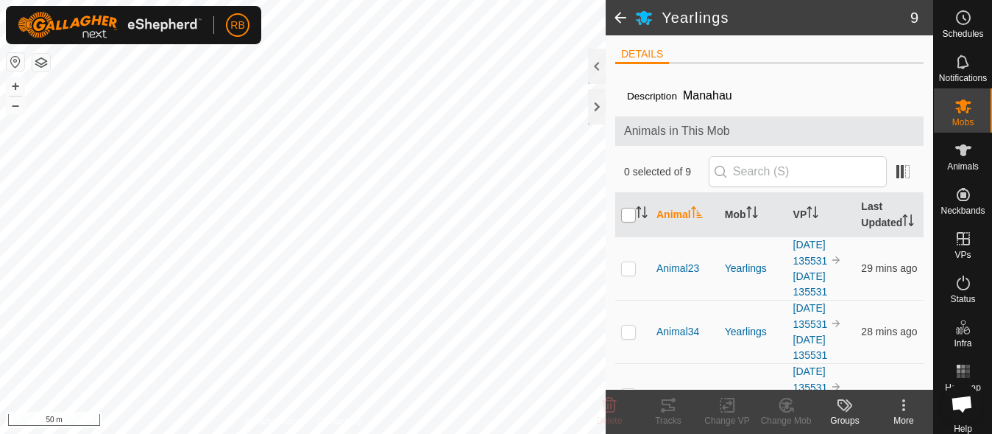
checkbox input "true"
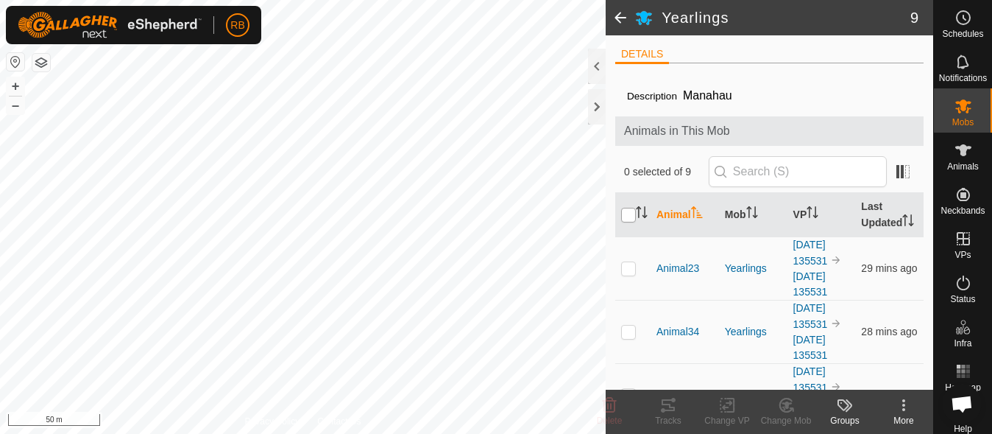
checkbox input "true"
click at [723, 407] on icon at bounding box center [727, 405] width 10 height 10
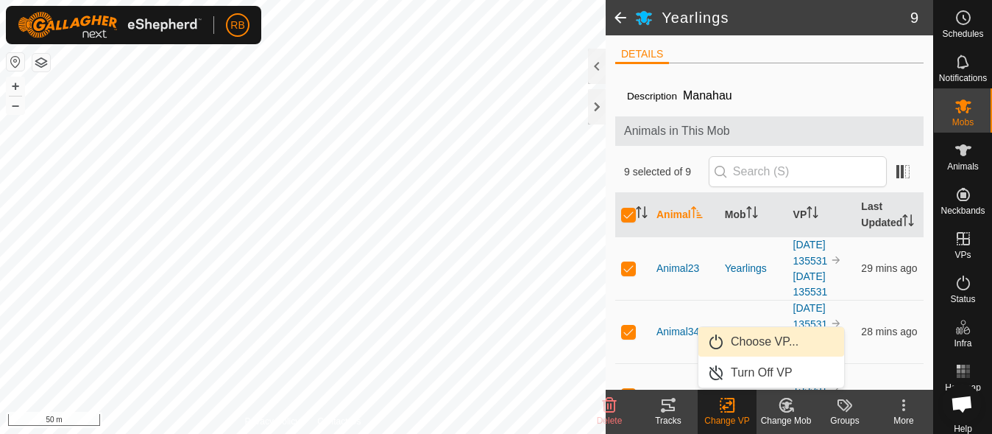
click at [748, 340] on link "Choose VP..." at bounding box center [772, 341] width 146 height 29
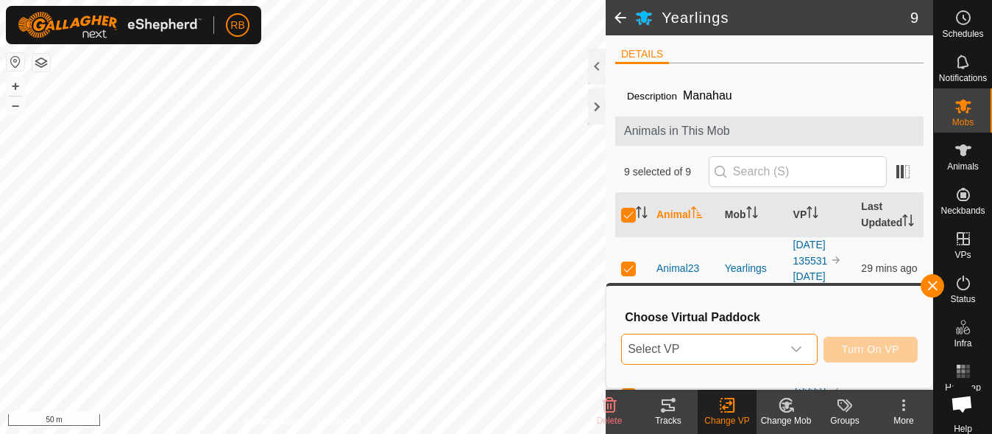
click at [748, 340] on span "Select VP" at bounding box center [701, 348] width 159 height 29
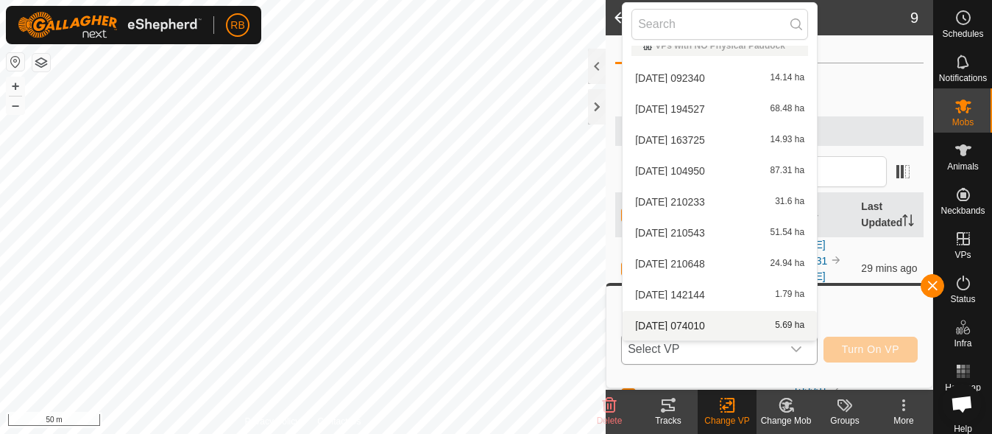
scroll to position [171, 0]
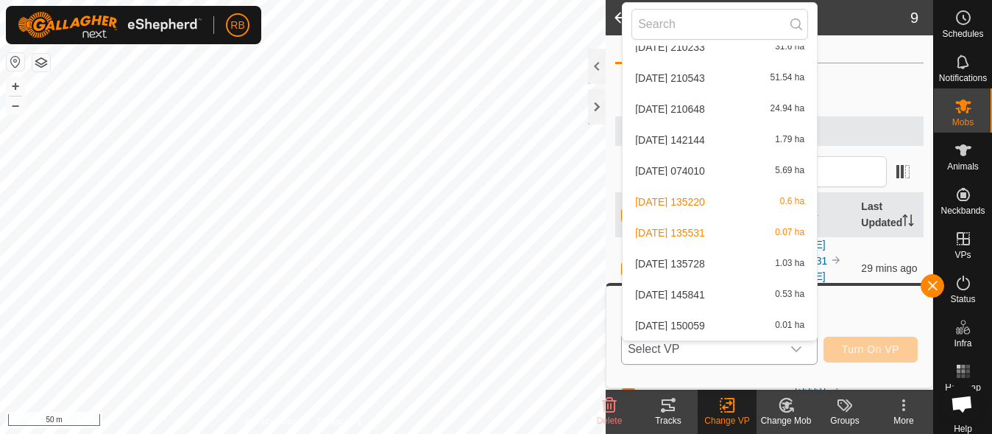
click at [681, 329] on li "[DATE] 150059 0.01 ha" at bounding box center [720, 325] width 194 height 29
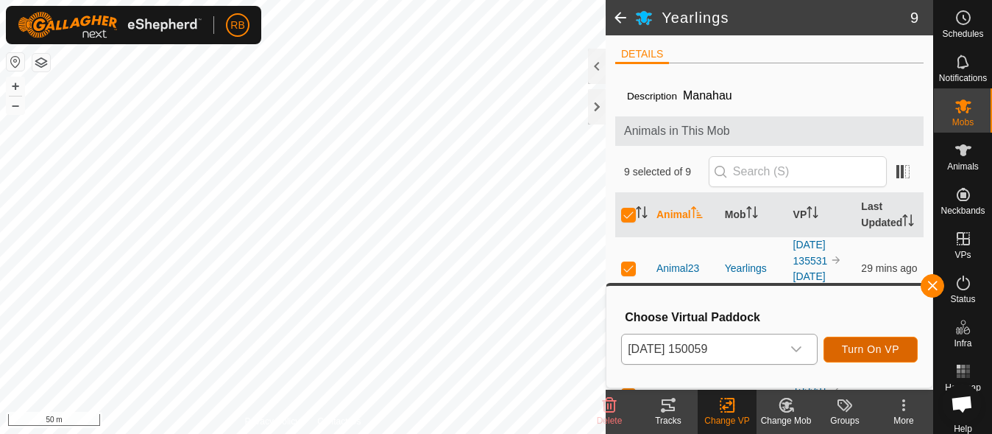
click at [874, 344] on span "Turn On VP" at bounding box center [870, 349] width 57 height 12
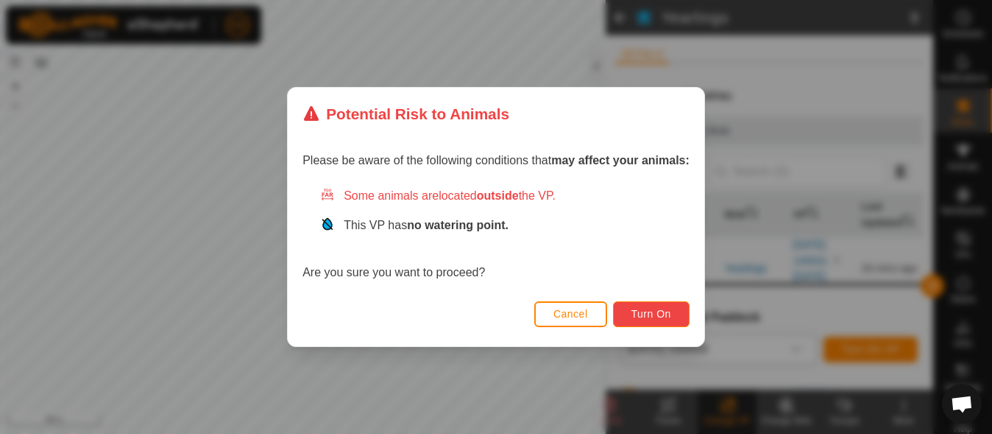
click at [643, 323] on button "Turn On" at bounding box center [651, 314] width 77 height 26
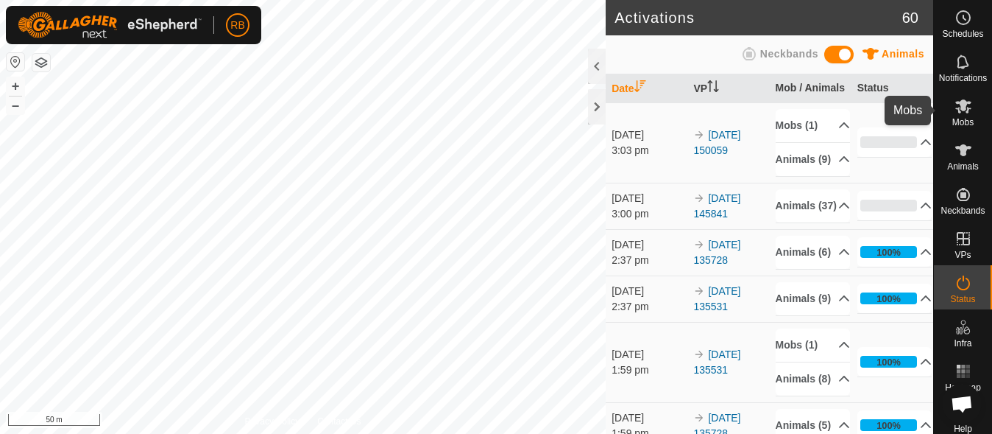
click at [957, 120] on span "Mobs" at bounding box center [963, 122] width 21 height 9
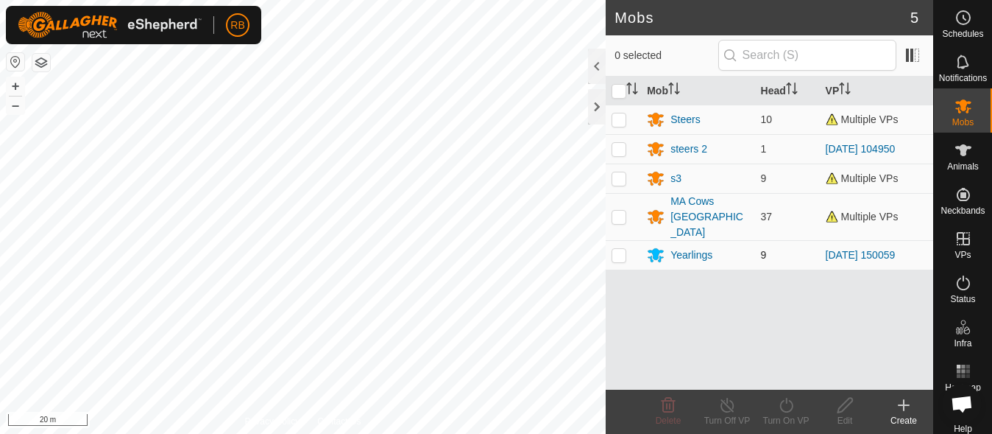
click at [620, 249] on p-checkbox at bounding box center [619, 255] width 15 height 12
checkbox input "true"
click at [691, 247] on div "Yearlings" at bounding box center [692, 254] width 42 height 15
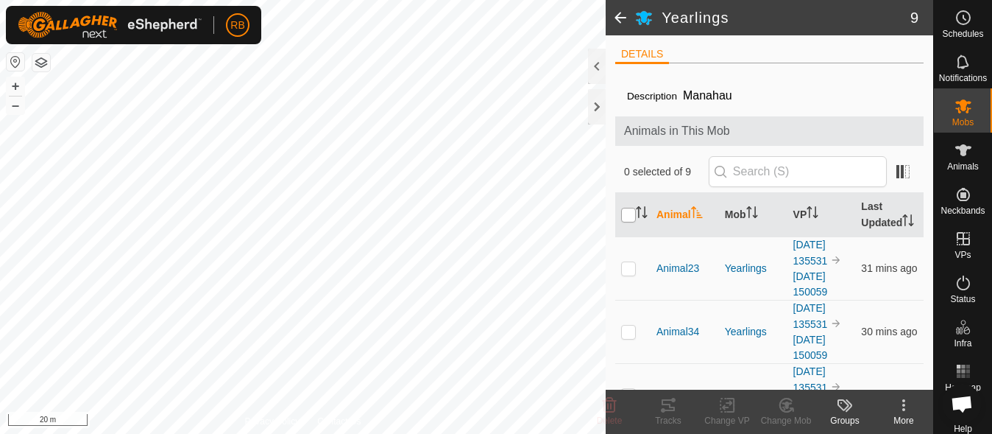
click at [626, 222] on input "checkbox" at bounding box center [628, 215] width 15 height 15
checkbox input "true"
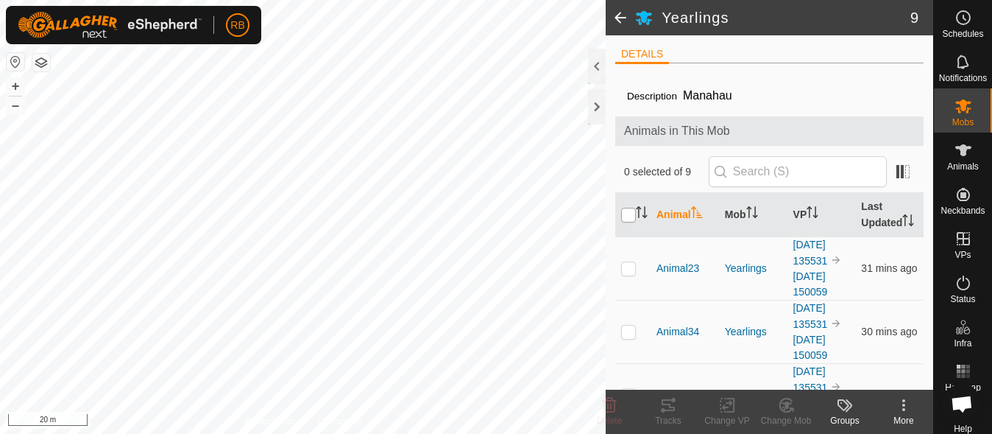
checkbox input "true"
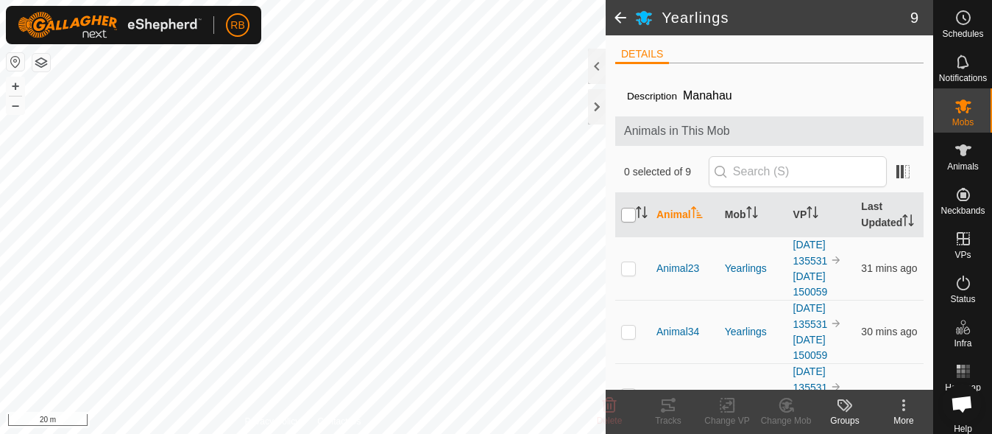
checkbox input "true"
click at [590, 82] on div "Yearlings 9 DETAILS Description Manahau Animals in This Mob 9 selected of 9 Ani…" at bounding box center [466, 217] width 933 height 434
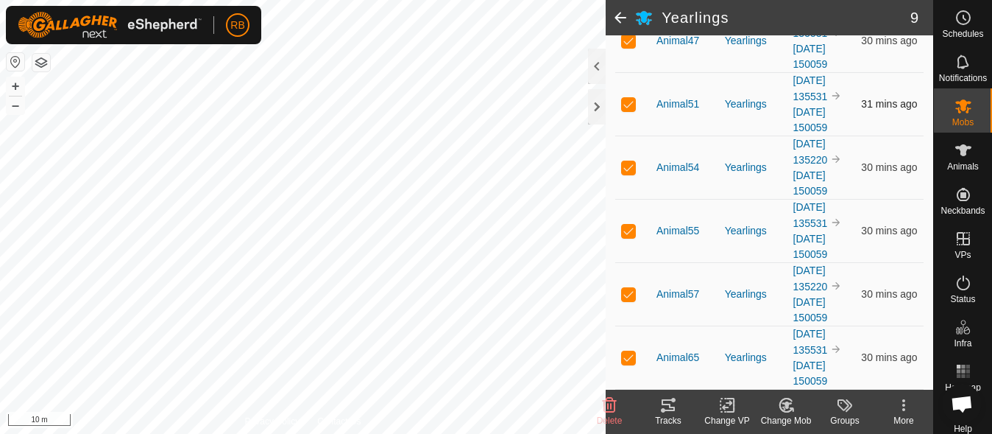
click at [654, 124] on td "Animal51" at bounding box center [685, 103] width 68 height 63
click at [682, 101] on span "Animal51" at bounding box center [678, 103] width 43 height 15
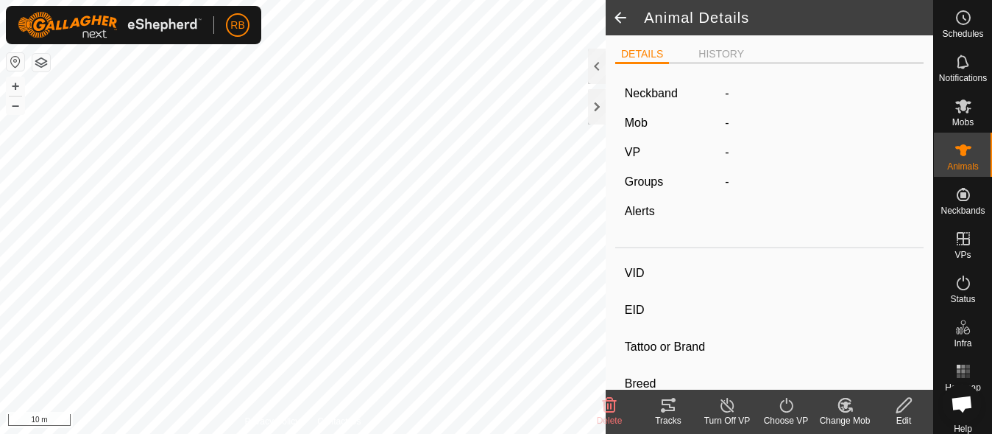
type input "-"
type input "bwf"
type input "-"
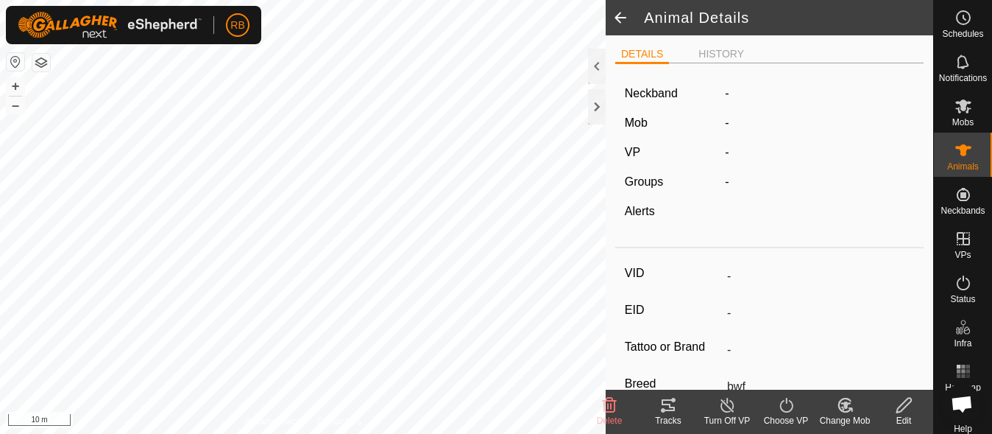
type input "-"
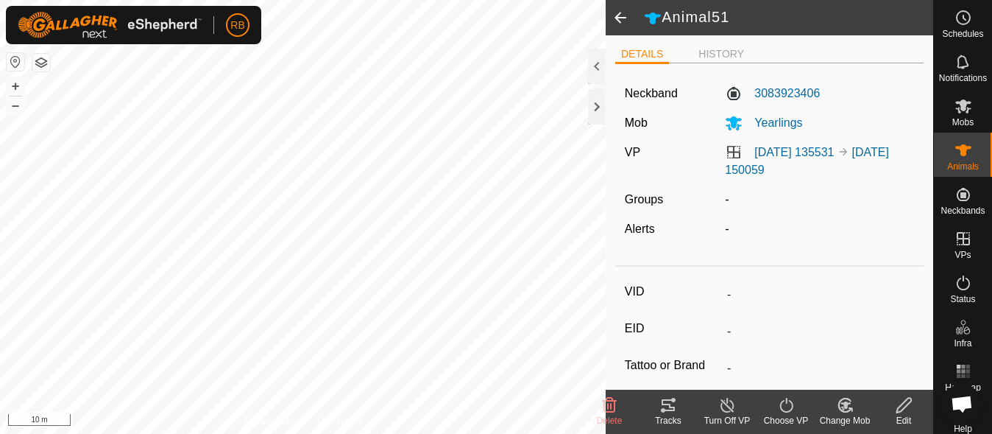
click at [625, 18] on span at bounding box center [620, 17] width 29 height 35
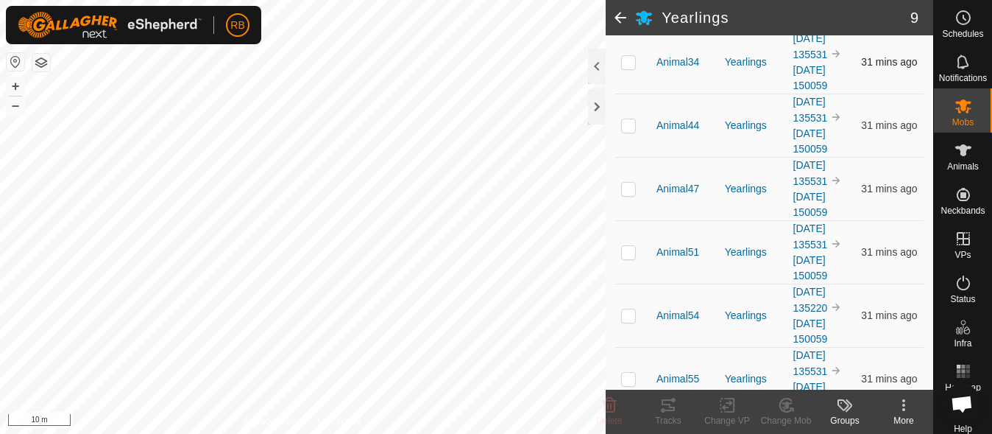
scroll to position [433, 0]
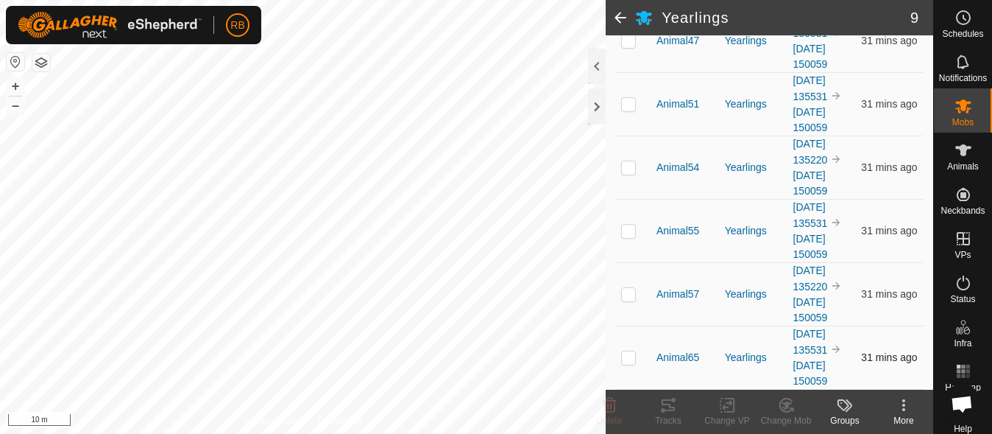
click at [225, 300] on div "Animal42 2312401873 MA [GEOGRAPHIC_DATA] [DATE] 135220 + – ⇧ i 10 m" at bounding box center [303, 217] width 606 height 434
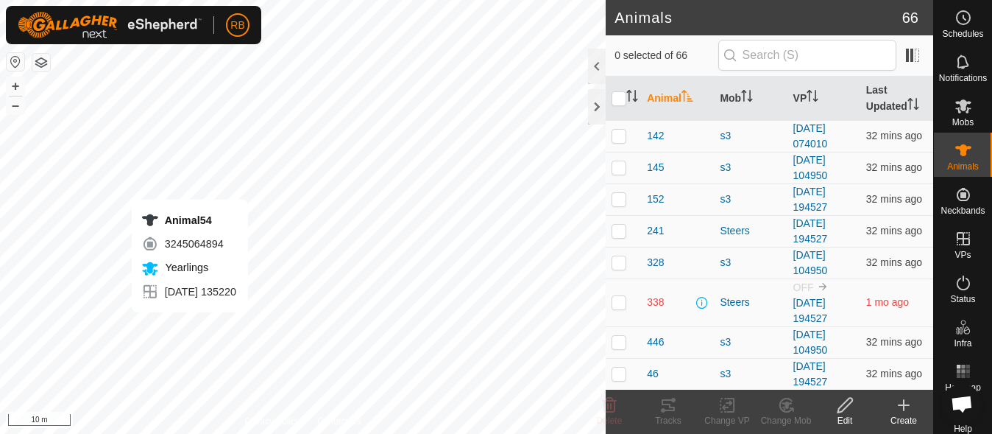
checkbox input "true"
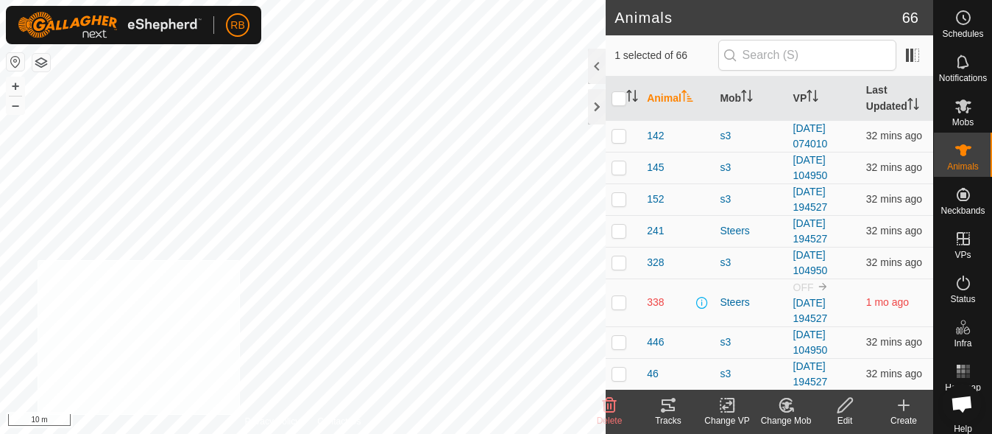
checkbox input "true"
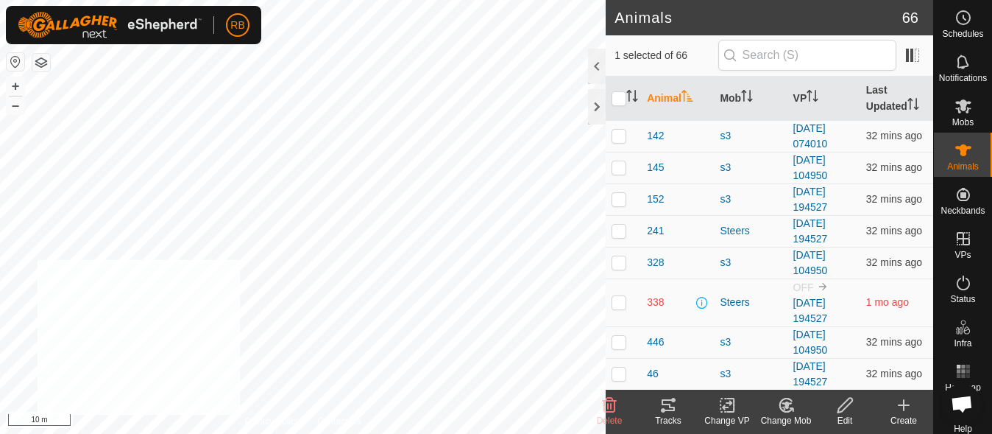
checkbox input "true"
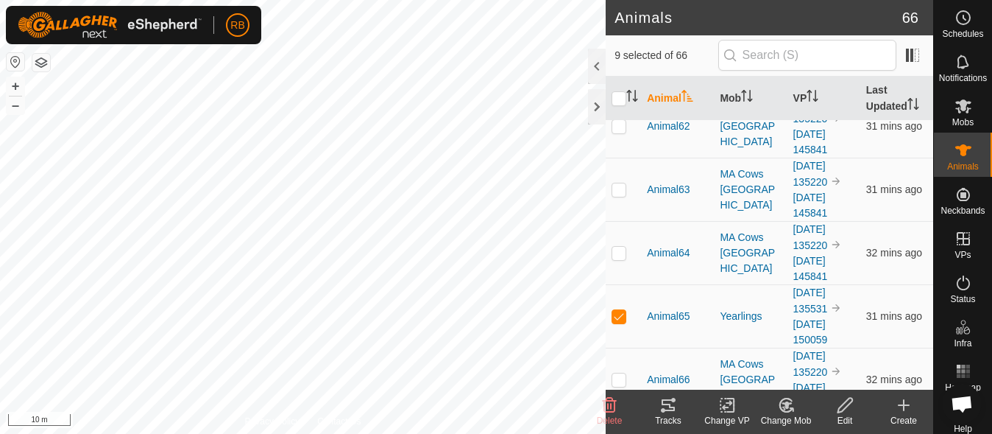
scroll to position [3293, 0]
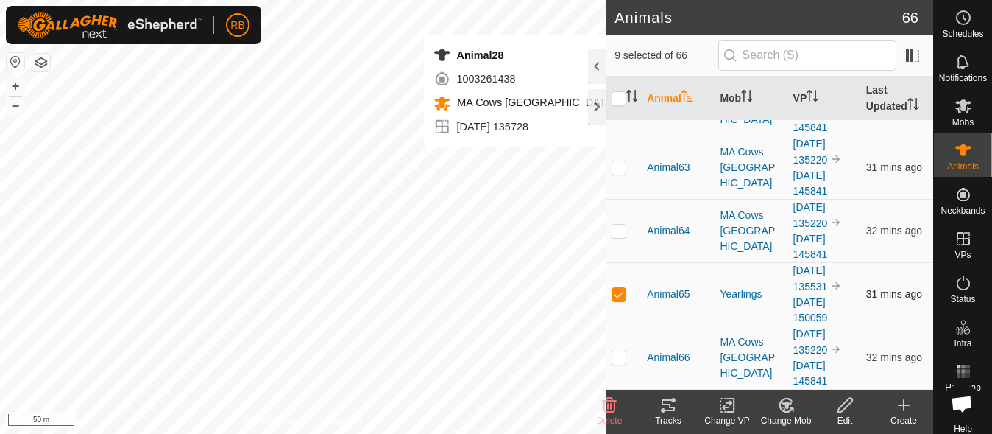
checkbox input "false"
checkbox input "true"
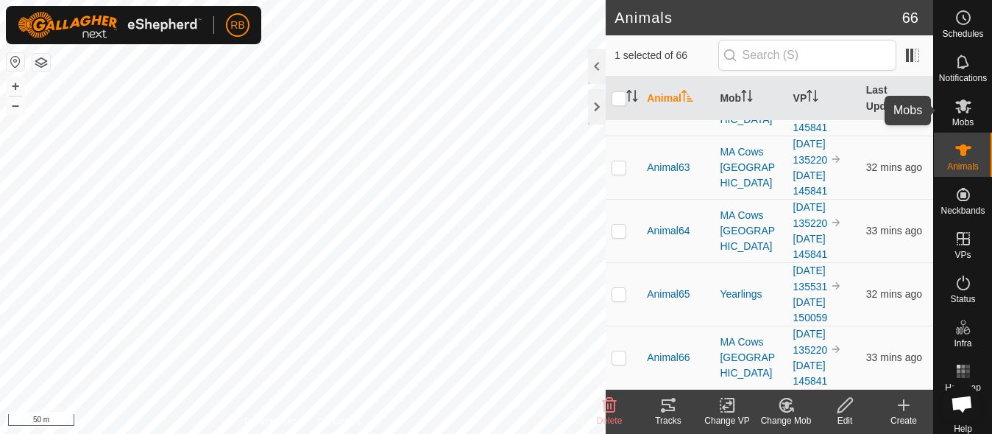
click at [955, 102] on icon at bounding box center [964, 106] width 18 height 18
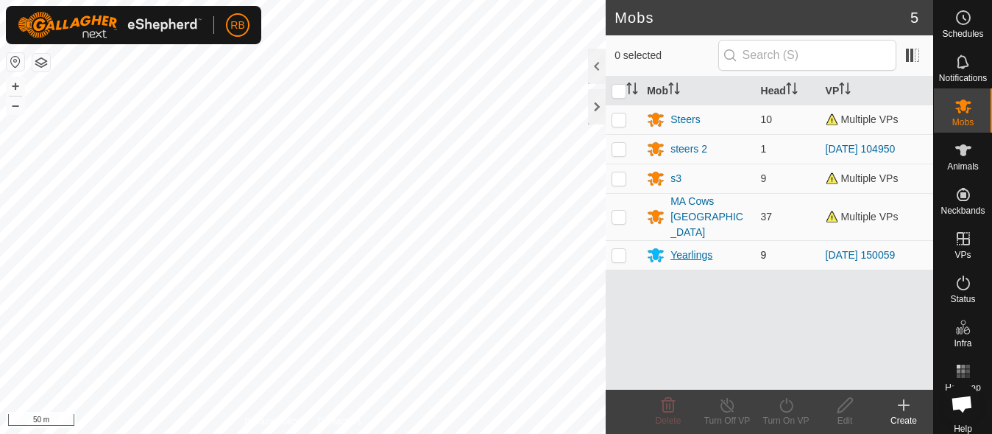
click at [696, 247] on div "Yearlings" at bounding box center [692, 254] width 42 height 15
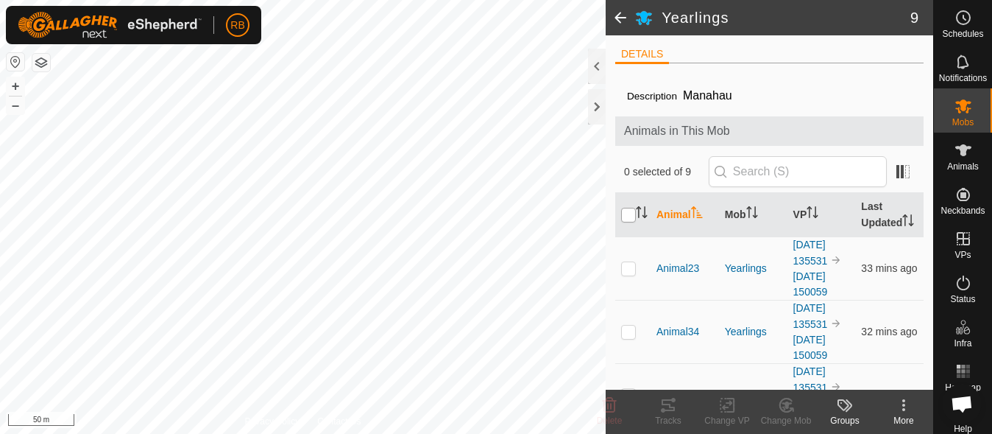
click at [622, 222] on input "checkbox" at bounding box center [628, 215] width 15 height 15
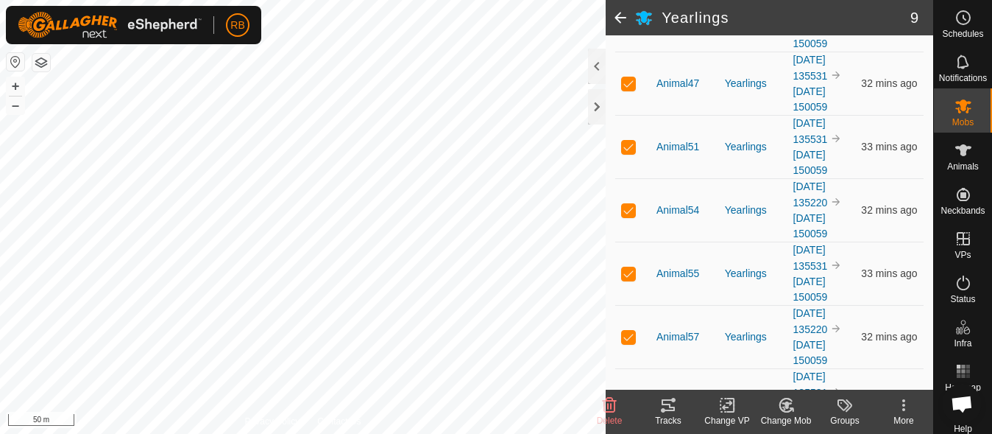
scroll to position [433, 0]
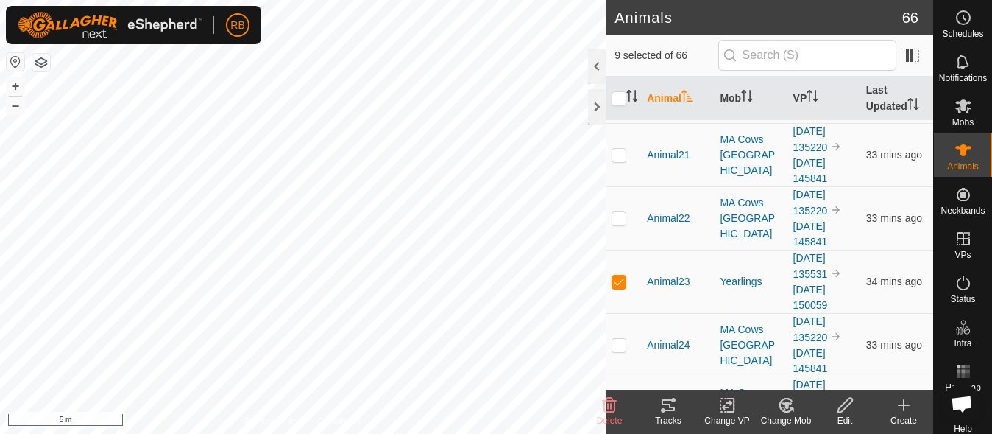
scroll to position [647, 0]
click at [671, 281] on span "Animal23" at bounding box center [668, 280] width 43 height 15
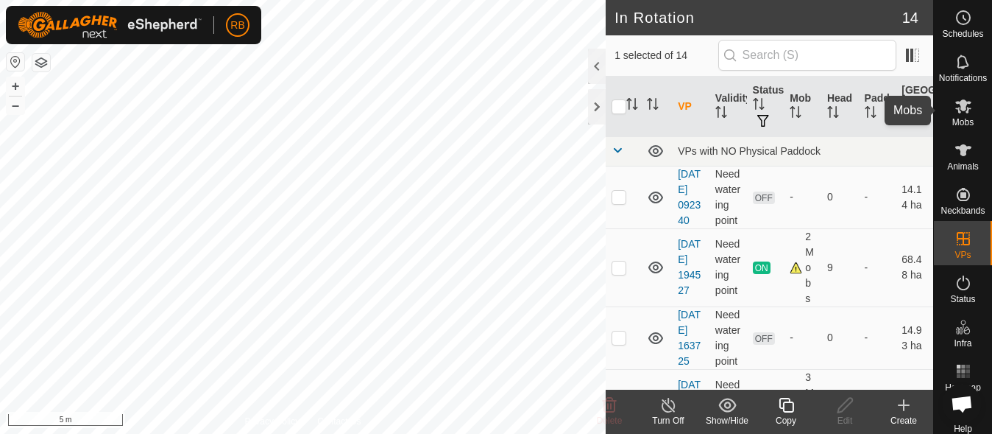
click at [961, 118] on span "Mobs" at bounding box center [963, 122] width 21 height 9
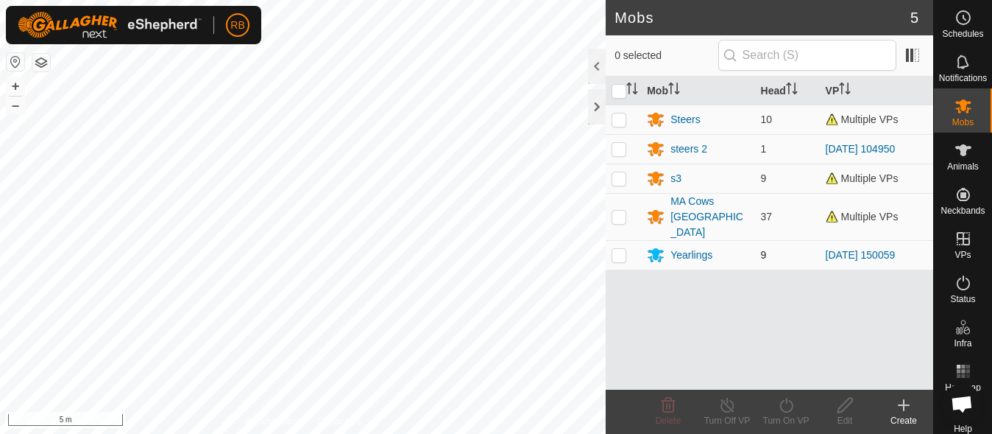
click at [626, 249] on p-checkbox at bounding box center [619, 255] width 15 height 12
click at [666, 411] on icon at bounding box center [669, 404] width 14 height 15
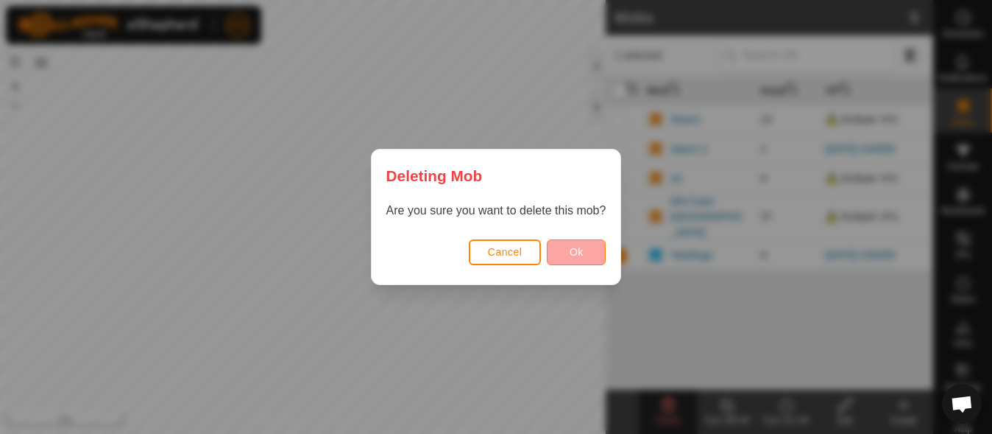
drag, startPoint x: 564, startPoint y: 267, endPoint x: 568, endPoint y: 259, distance: 9.2
click at [568, 259] on div "Cancel Ok" at bounding box center [497, 259] width 250 height 50
click at [568, 259] on button "Ok" at bounding box center [576, 252] width 59 height 26
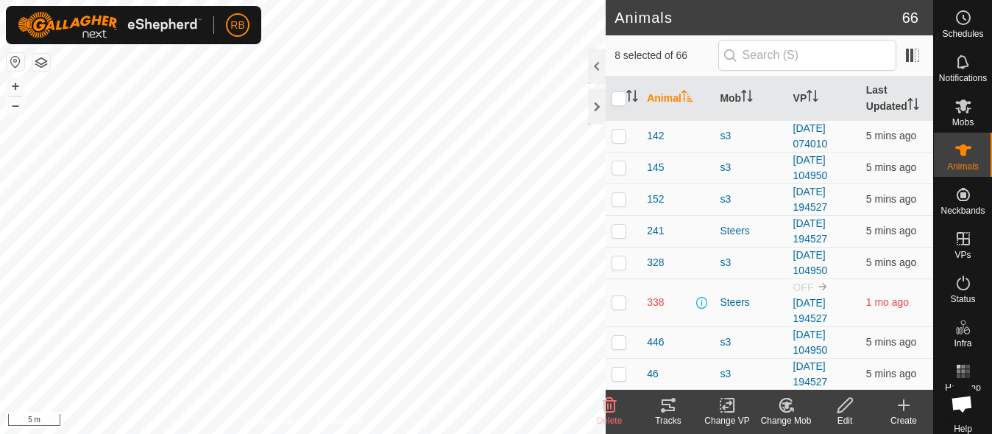
click at [787, 409] on icon at bounding box center [786, 405] width 18 height 18
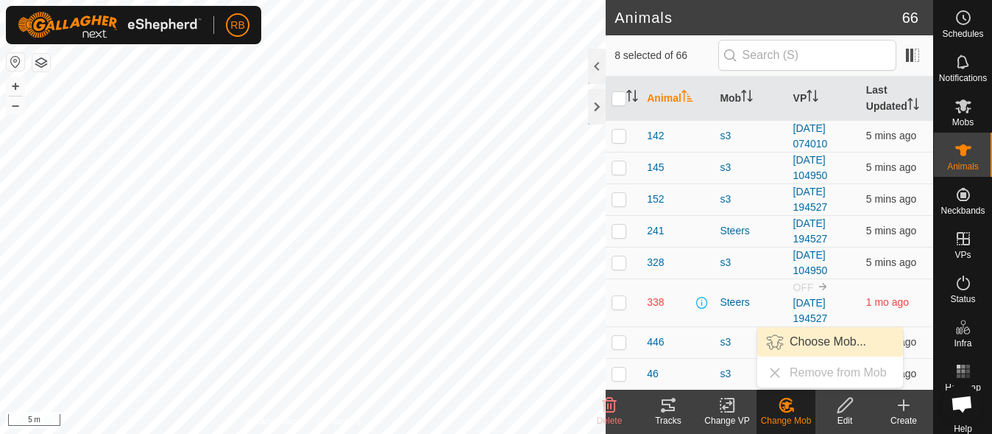
click at [844, 340] on link "Choose Mob..." at bounding box center [830, 341] width 146 height 29
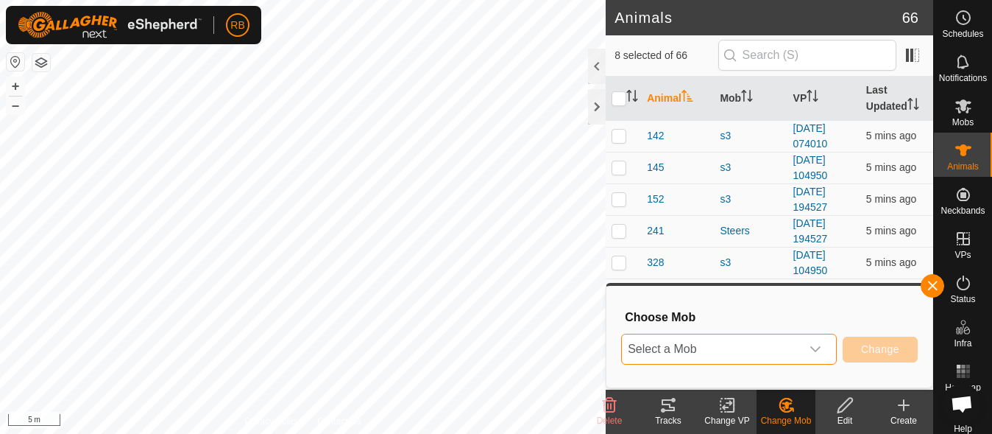
click at [794, 358] on span "Select a Mob" at bounding box center [711, 348] width 179 height 29
click at [957, 102] on icon at bounding box center [963, 106] width 16 height 14
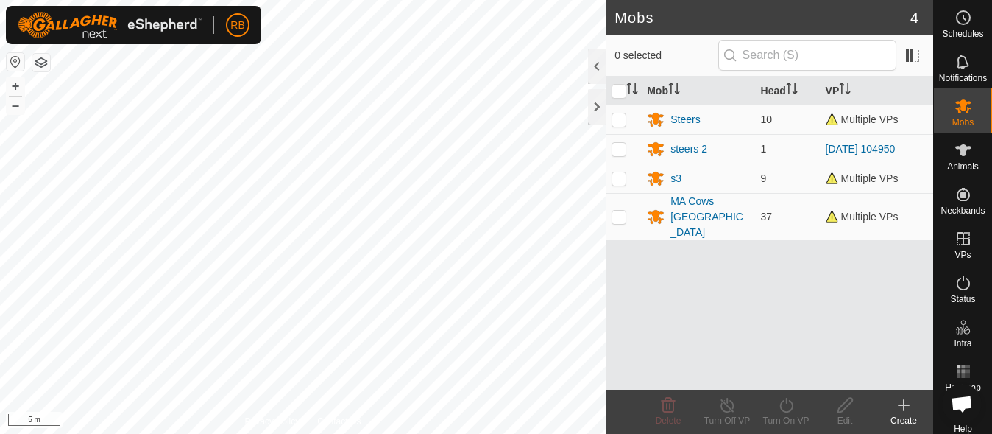
click at [916, 417] on div "Create" at bounding box center [903, 420] width 59 height 13
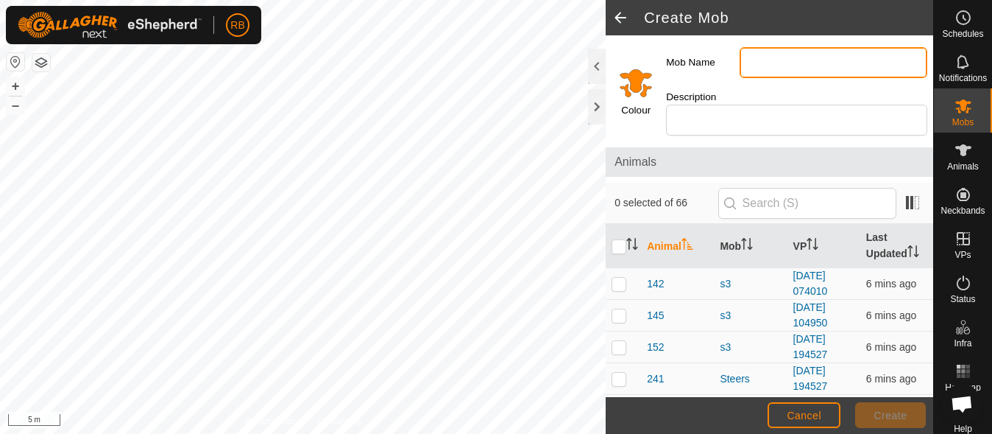
click at [813, 59] on input "Mob Name" at bounding box center [834, 62] width 188 height 31
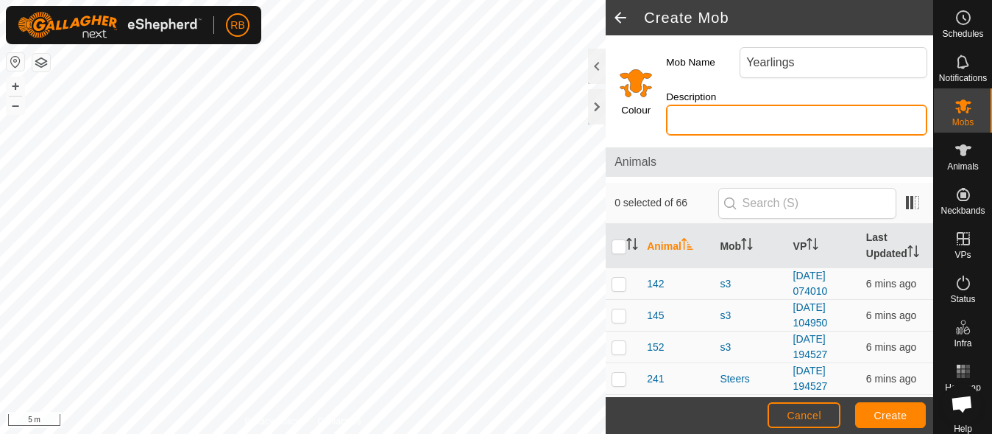
click at [739, 116] on input "Description" at bounding box center [796, 120] width 261 height 31
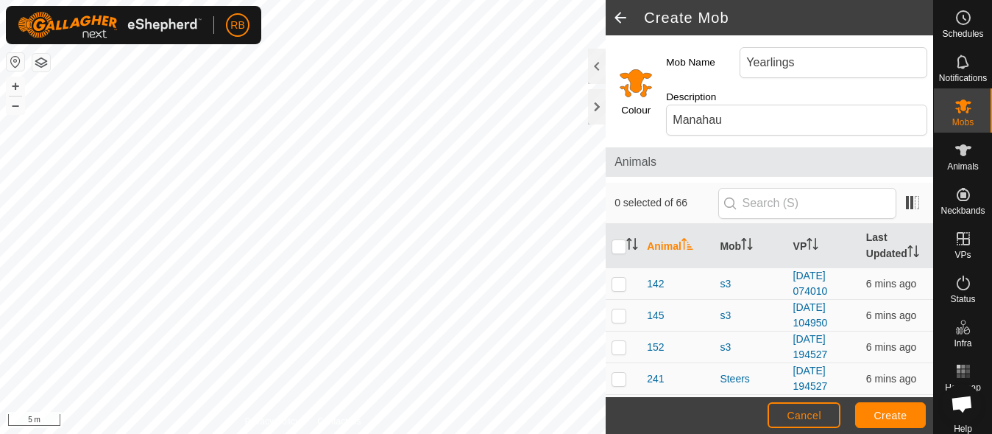
click at [635, 92] on input "Select a color" at bounding box center [635, 82] width 35 height 35
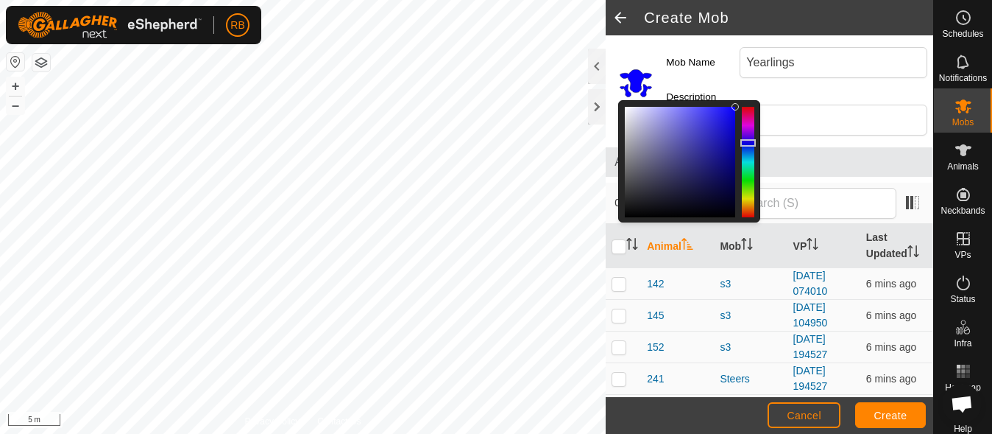
click at [749, 143] on div at bounding box center [748, 162] width 13 height 110
click at [871, 406] on button "Create" at bounding box center [890, 415] width 71 height 26
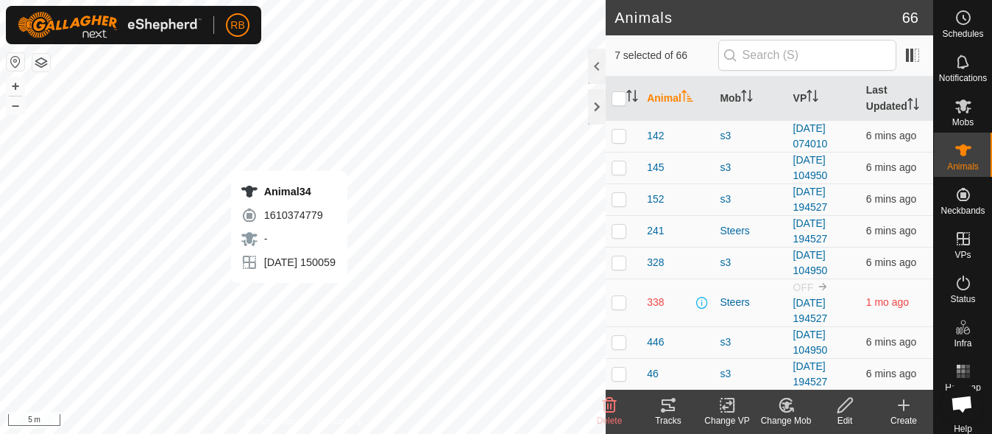
click at [289, 297] on div "Animal34 1610374779 - [DATE] 150059 + – ⇧ i 5 m" at bounding box center [303, 217] width 606 height 434
click at [787, 416] on div "Change Mob" at bounding box center [786, 420] width 59 height 13
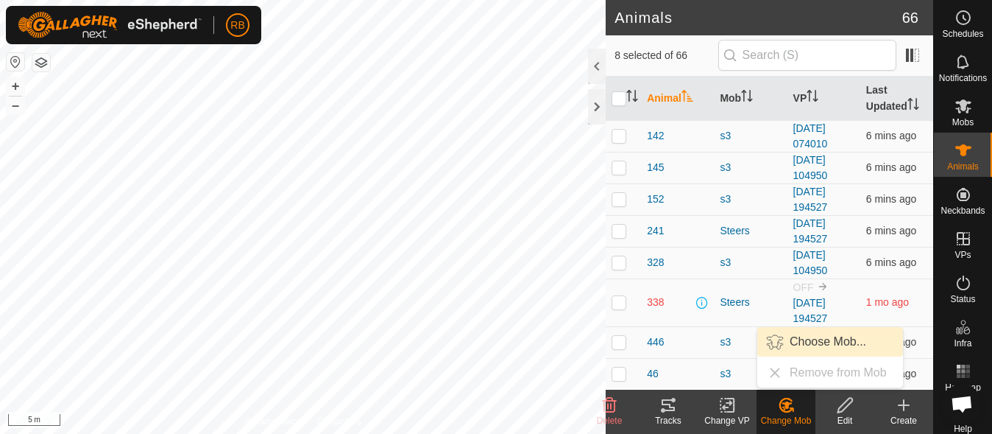
click at [797, 336] on link "Choose Mob..." at bounding box center [830, 341] width 146 height 29
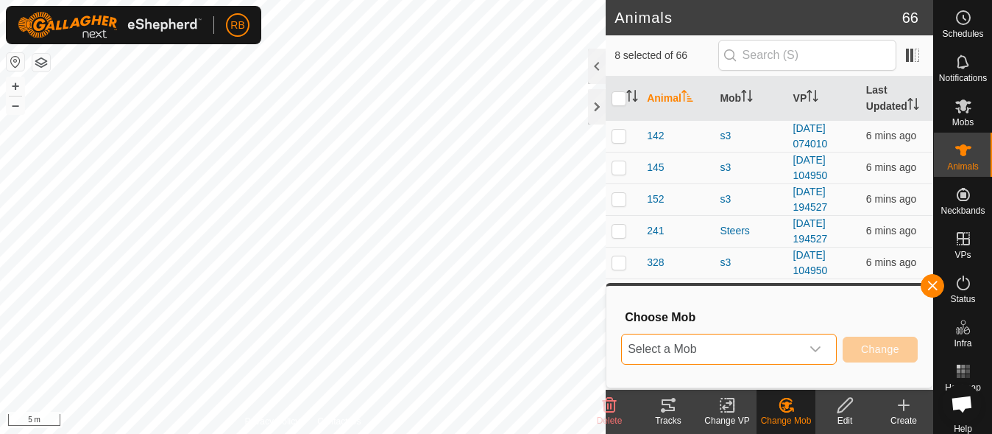
click at [741, 352] on span "Select a Mob" at bounding box center [711, 348] width 179 height 29
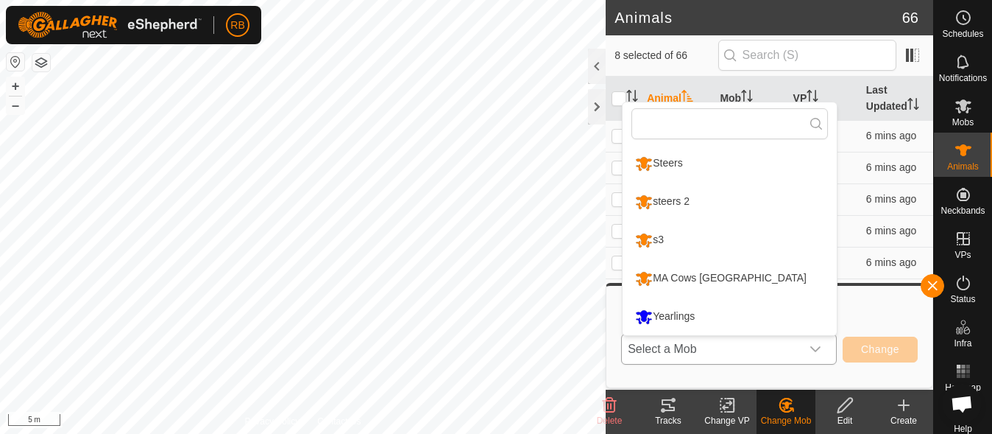
click at [708, 325] on li "Yearlings" at bounding box center [730, 316] width 214 height 37
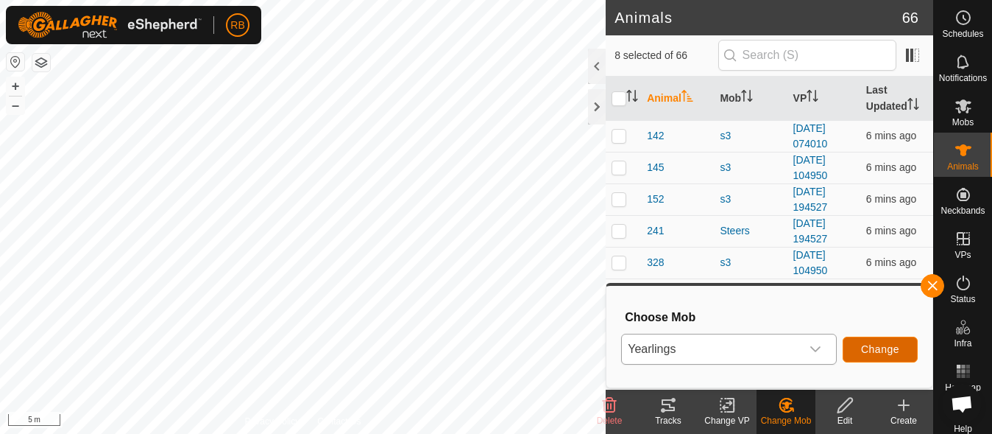
click at [858, 343] on button "Change" at bounding box center [880, 349] width 75 height 26
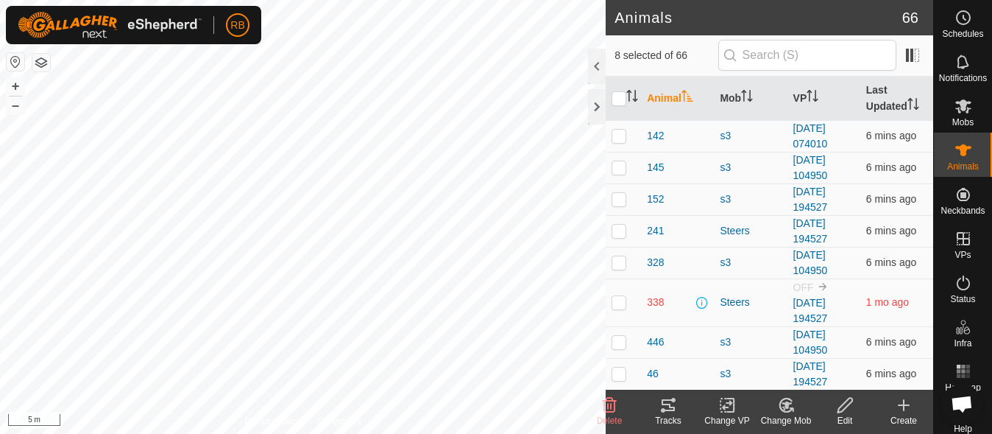
click at [726, 400] on icon at bounding box center [727, 405] width 18 height 18
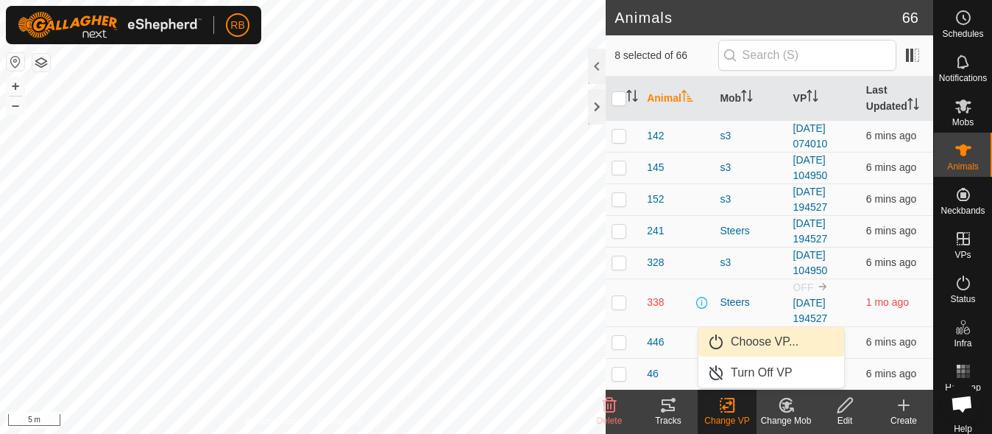
click at [756, 344] on link "Choose VP..." at bounding box center [772, 341] width 146 height 29
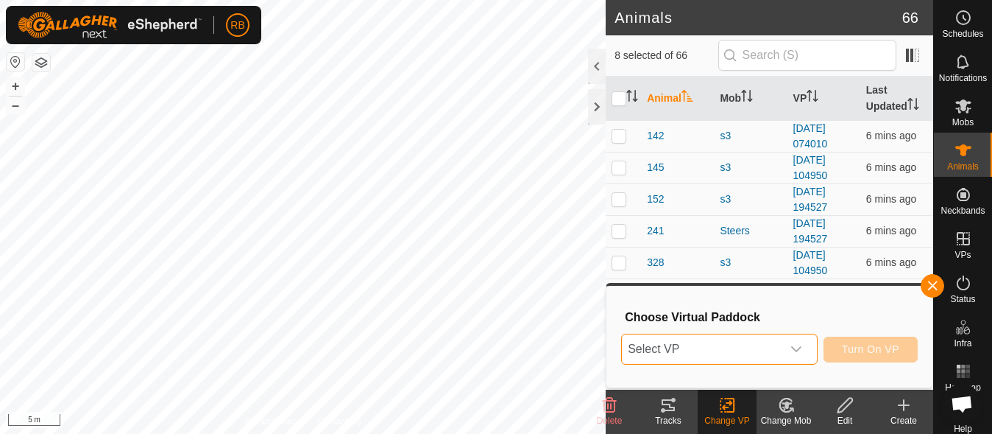
click at [735, 346] on span "Select VP" at bounding box center [701, 348] width 159 height 29
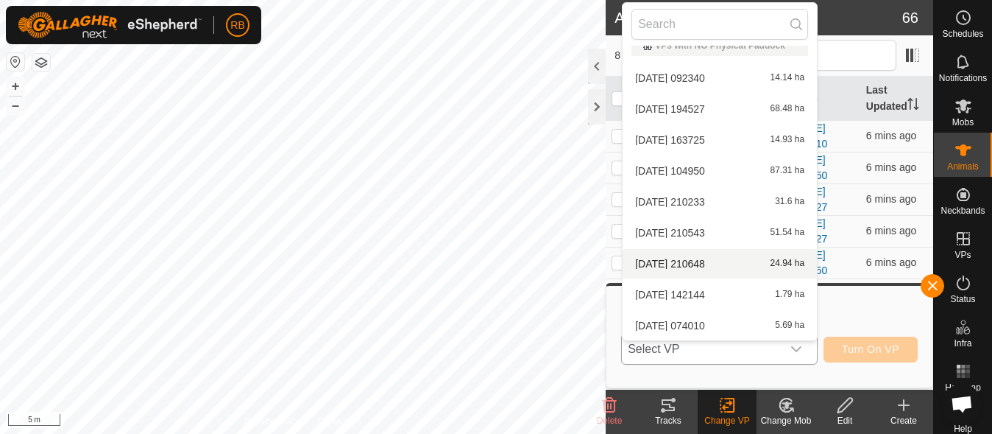
scroll to position [171, 0]
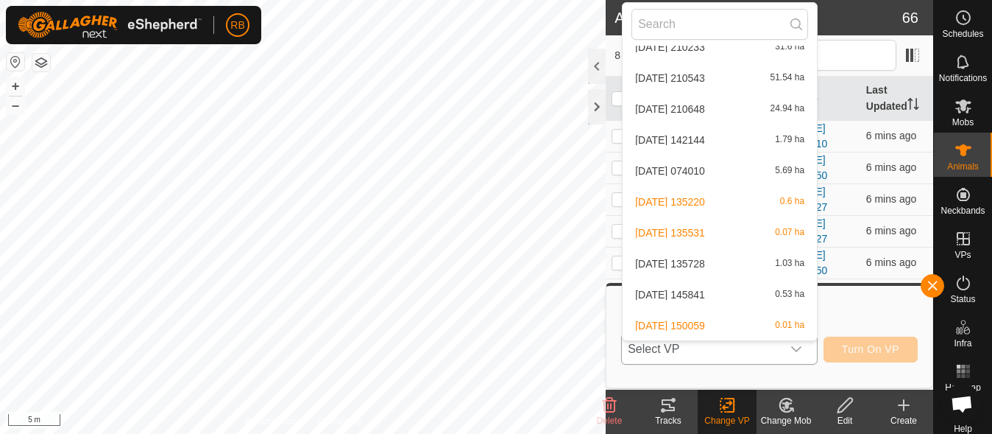
click at [692, 319] on li "[DATE] 150059 0.01 ha" at bounding box center [720, 325] width 194 height 29
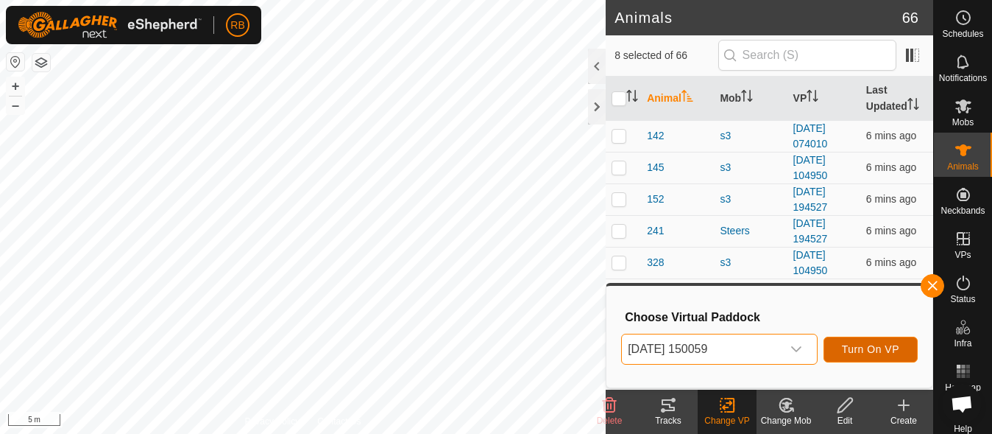
click at [858, 350] on span "Turn On VP" at bounding box center [870, 349] width 57 height 12
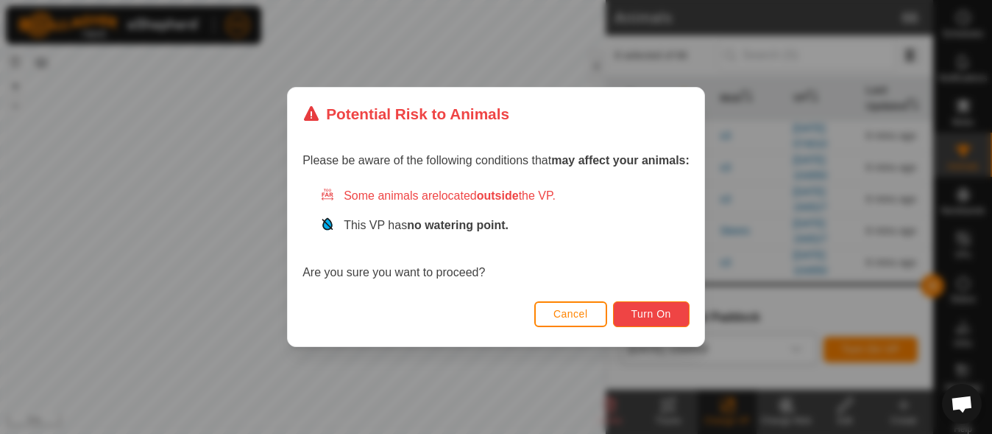
click at [657, 307] on button "Turn On" at bounding box center [651, 314] width 77 height 26
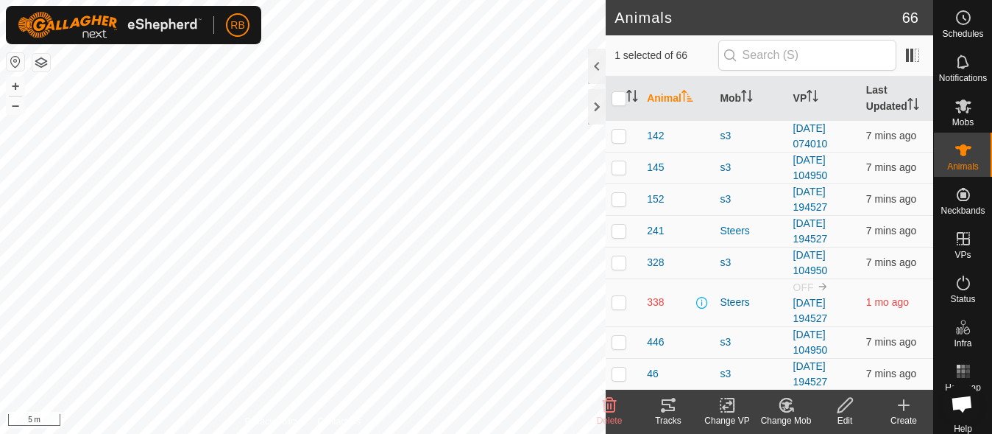
click at [795, 420] on div "Change Mob" at bounding box center [786, 420] width 59 height 13
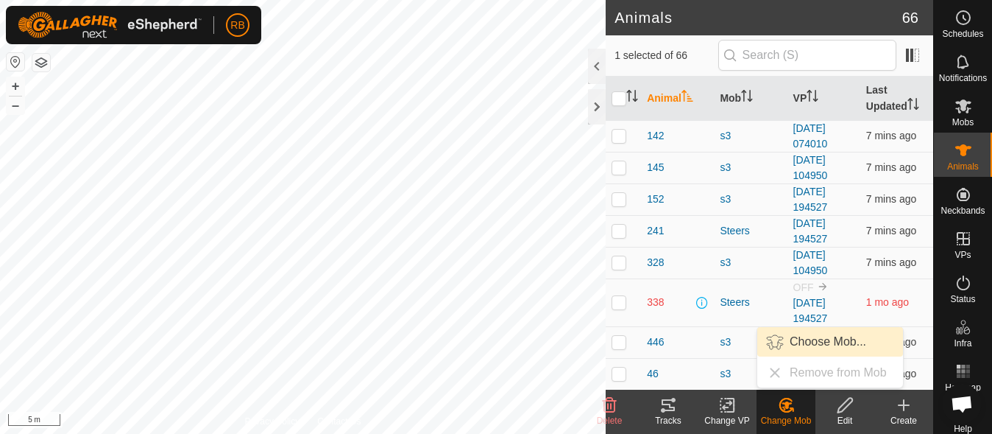
click at [830, 347] on link "Choose Mob..." at bounding box center [830, 341] width 146 height 29
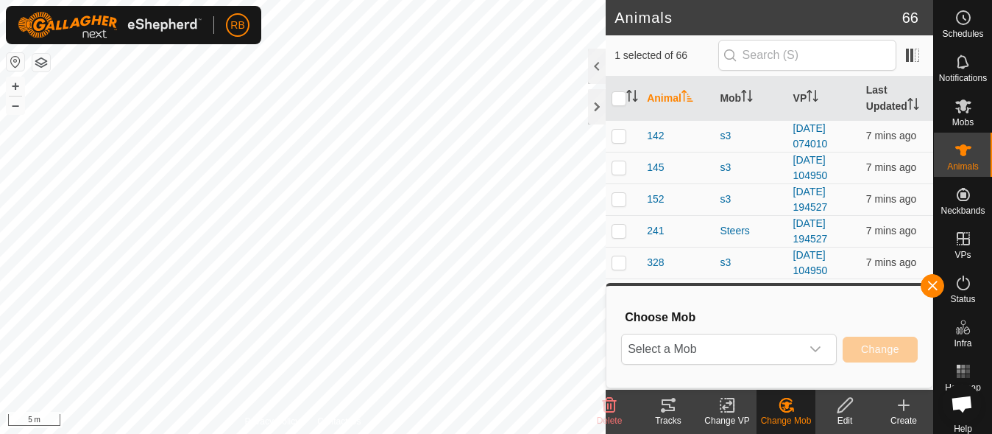
click at [830, 347] on p-select "Select a Mob" at bounding box center [729, 348] width 216 height 31
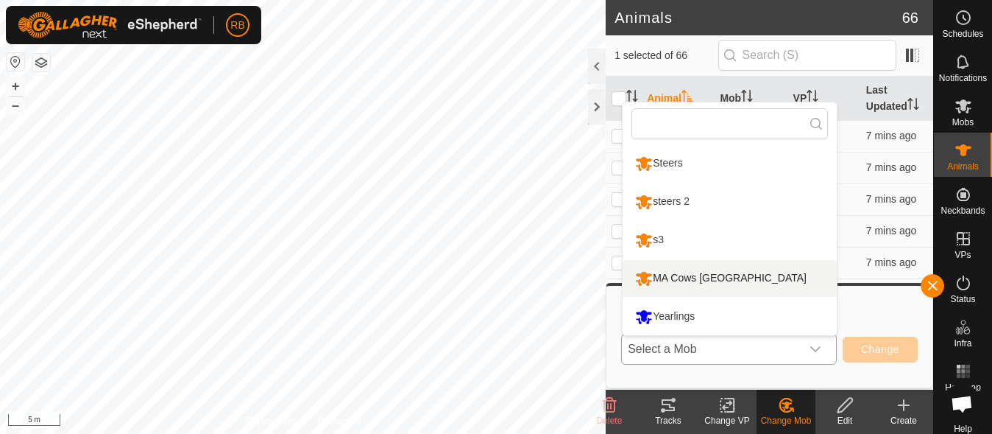
click at [738, 280] on li "MA Cows [GEOGRAPHIC_DATA]" at bounding box center [730, 278] width 214 height 37
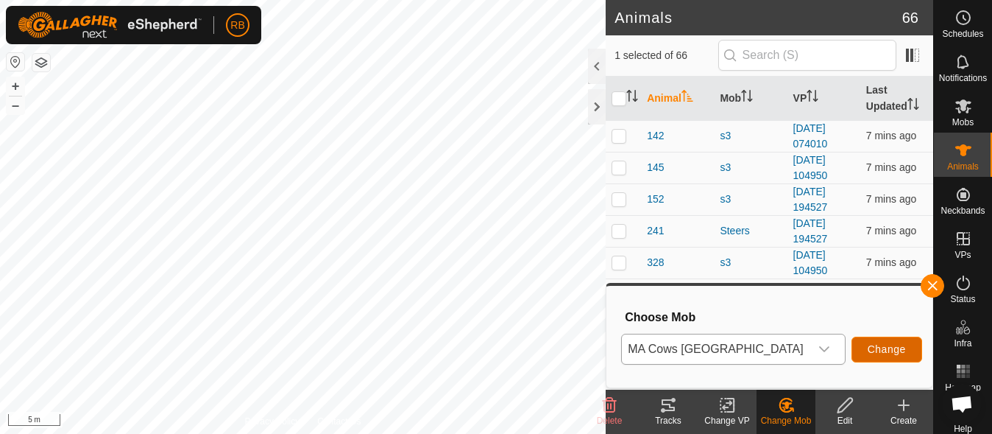
click at [868, 344] on span "Change" at bounding box center [887, 349] width 38 height 12
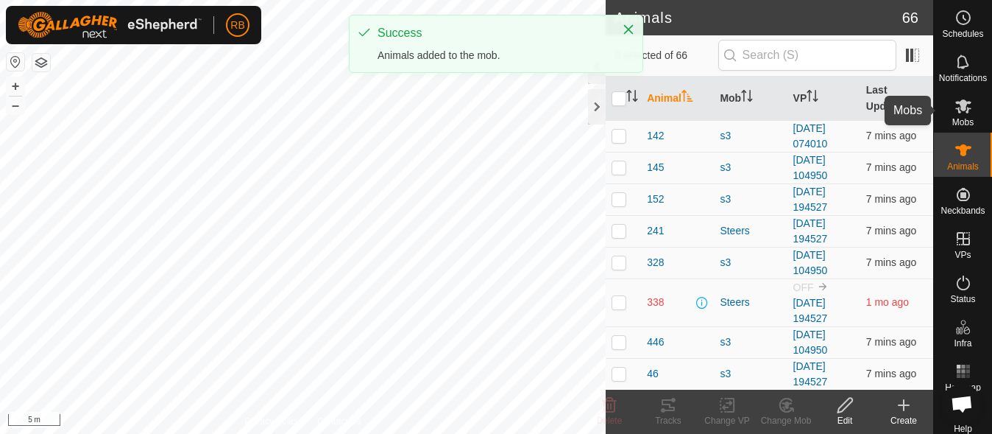
click at [967, 118] on span "Mobs" at bounding box center [963, 122] width 21 height 9
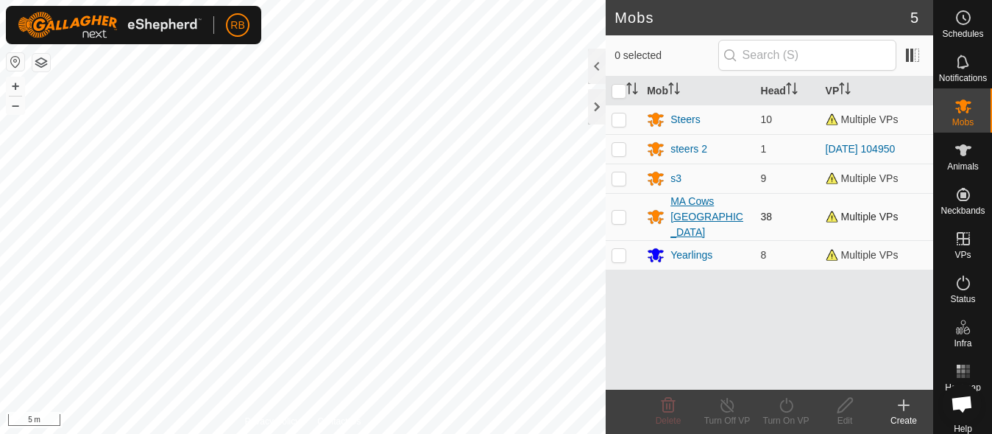
click at [712, 209] on div "MA Cows [GEOGRAPHIC_DATA]" at bounding box center [710, 217] width 78 height 46
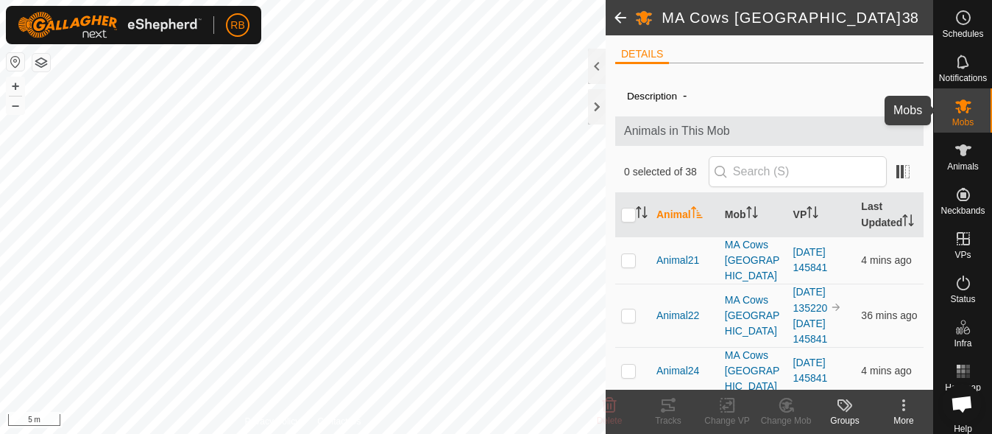
click at [953, 118] on span "Mobs" at bounding box center [963, 122] width 21 height 9
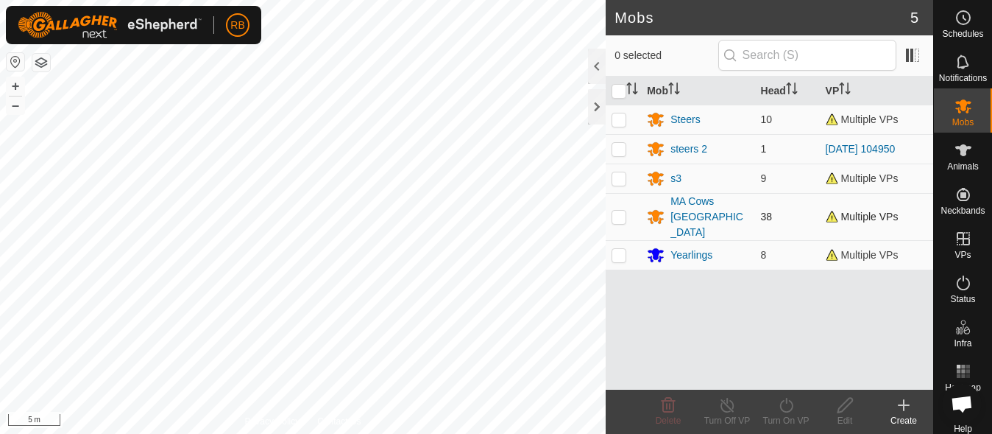
click at [616, 211] on p-checkbox at bounding box center [619, 217] width 15 height 12
click at [847, 418] on div "Edit" at bounding box center [845, 420] width 59 height 13
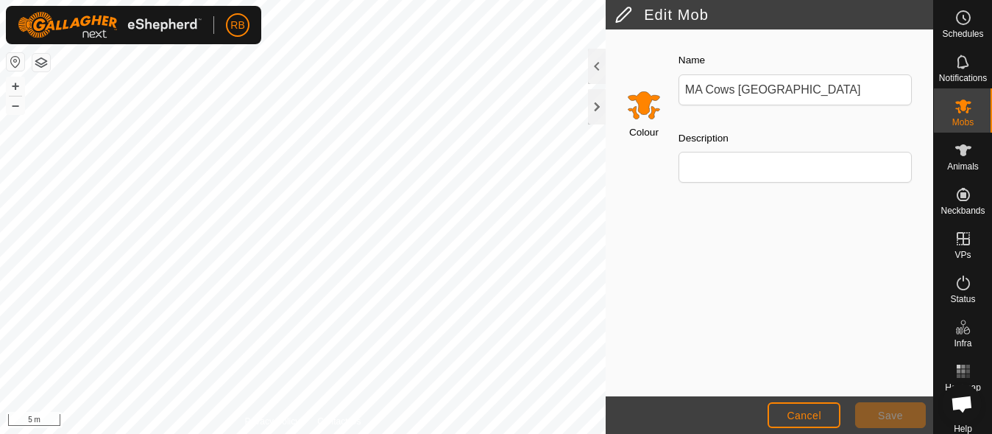
click at [640, 93] on input "Select a color" at bounding box center [643, 104] width 35 height 35
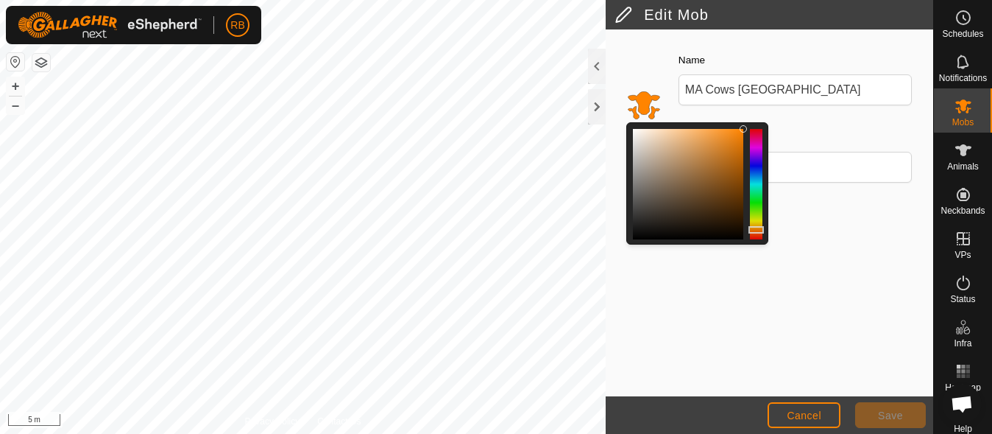
click at [757, 208] on div at bounding box center [756, 184] width 13 height 110
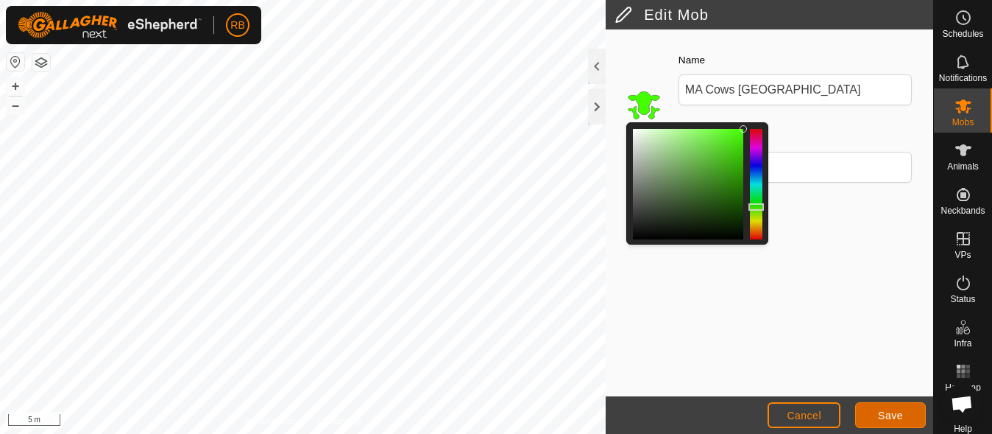
click at [883, 413] on span "Save" at bounding box center [890, 415] width 25 height 12
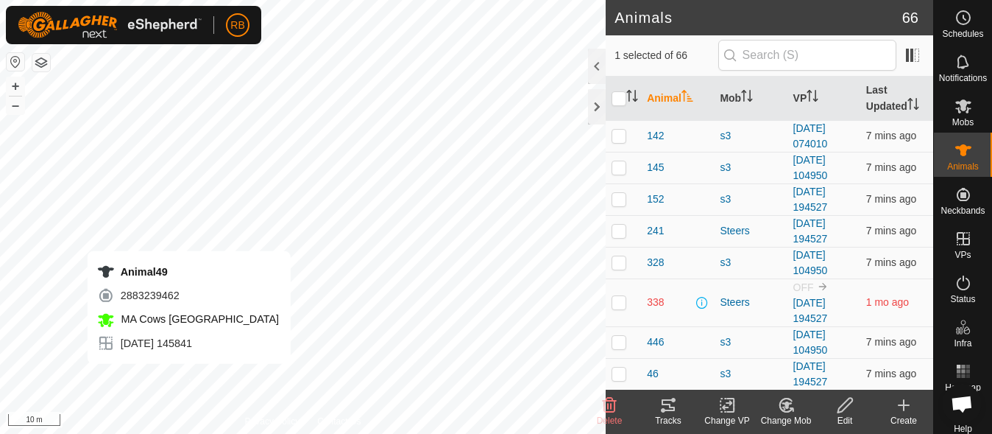
click at [189, 378] on div "Animal49 2883239462 MA [GEOGRAPHIC_DATA] [DATE] 145841 + – ⇧ i 10 m" at bounding box center [303, 217] width 606 height 434
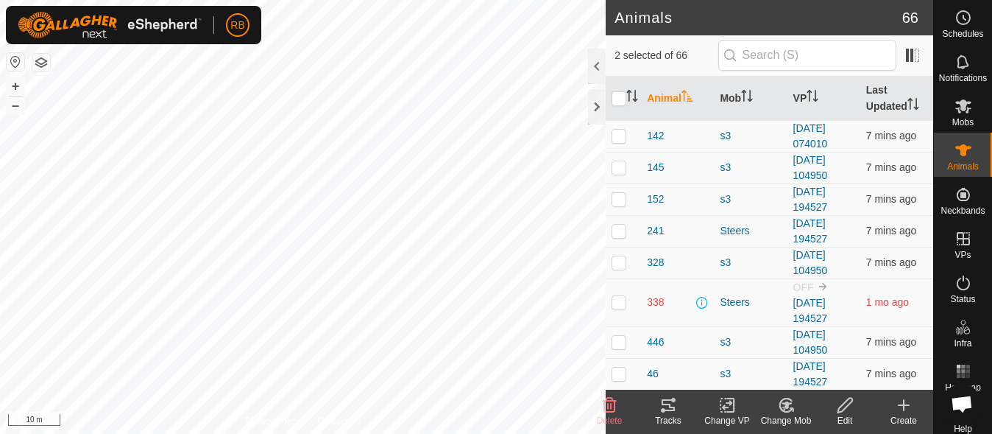
click at [730, 399] on icon at bounding box center [730, 404] width 7 height 13
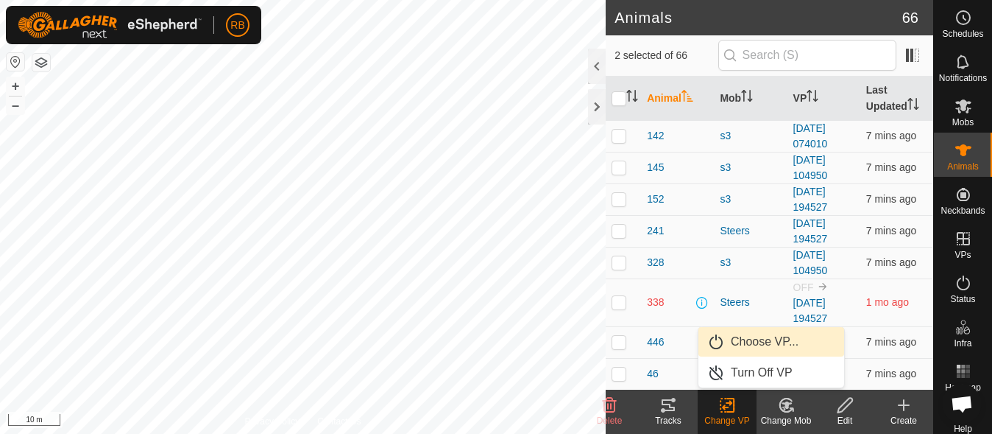
click at [764, 345] on link "Choose VP..." at bounding box center [772, 341] width 146 height 29
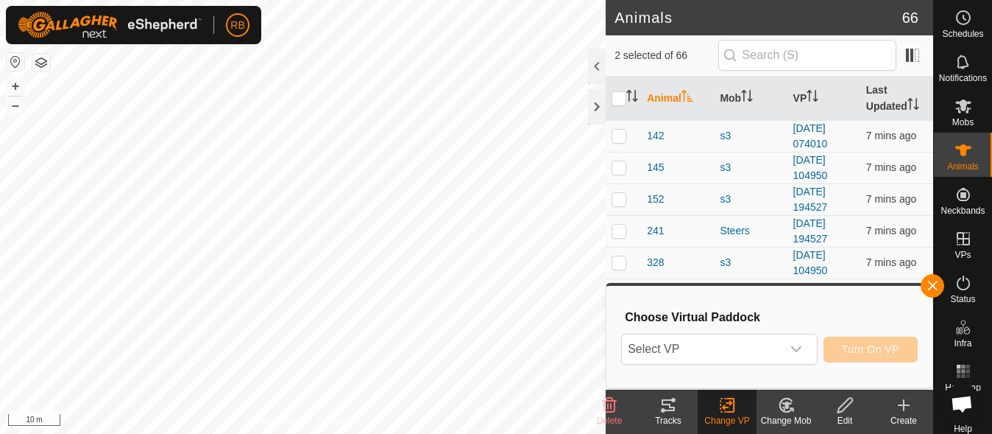
click at [764, 345] on span "Select VP" at bounding box center [701, 348] width 159 height 29
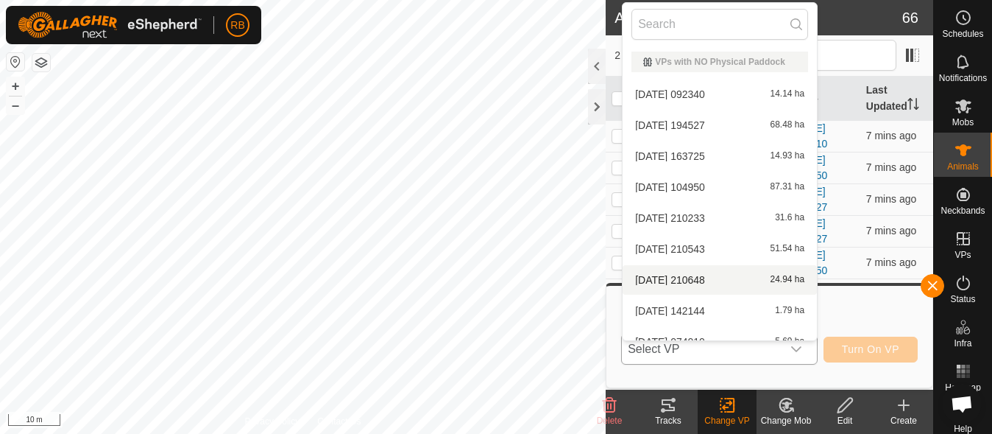
scroll to position [171, 0]
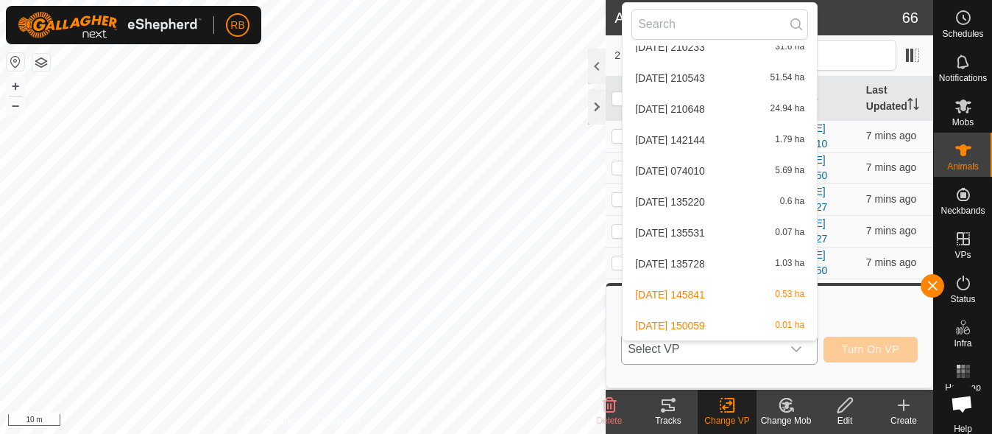
click at [695, 299] on li "[DATE] 145841 0.53 ha" at bounding box center [720, 294] width 194 height 29
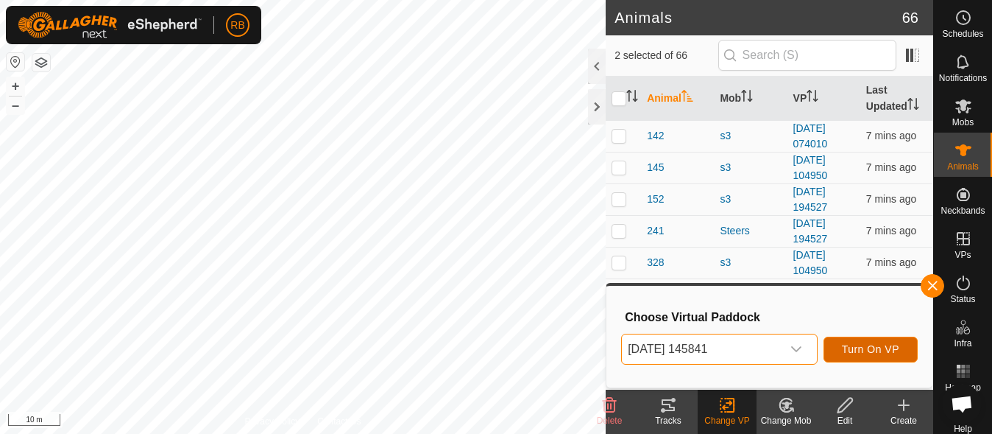
click at [872, 359] on button "Turn On VP" at bounding box center [871, 349] width 94 height 26
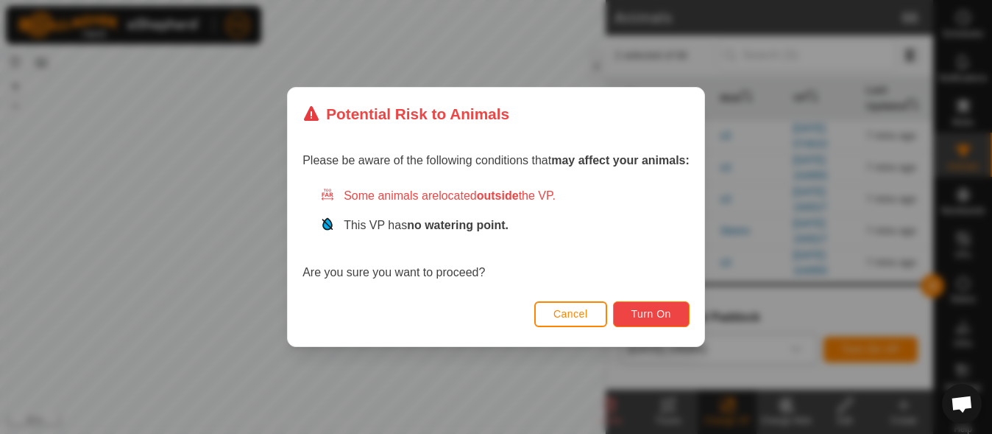
click at [671, 314] on span "Turn On" at bounding box center [652, 314] width 40 height 12
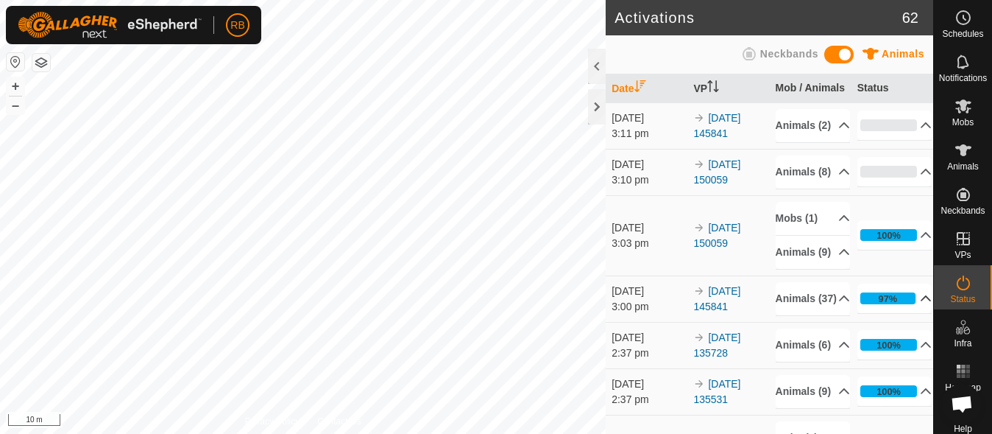
click at [879, 313] on p-accordion-header "97%" at bounding box center [895, 297] width 75 height 29
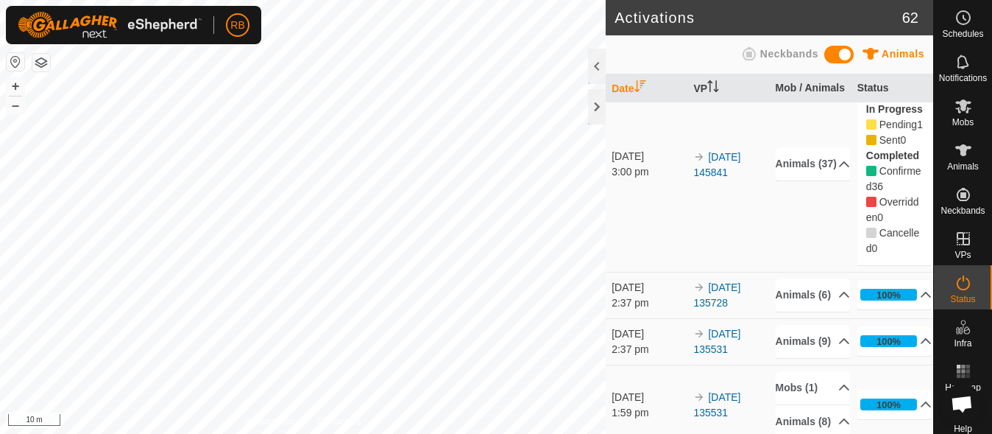
scroll to position [219, 0]
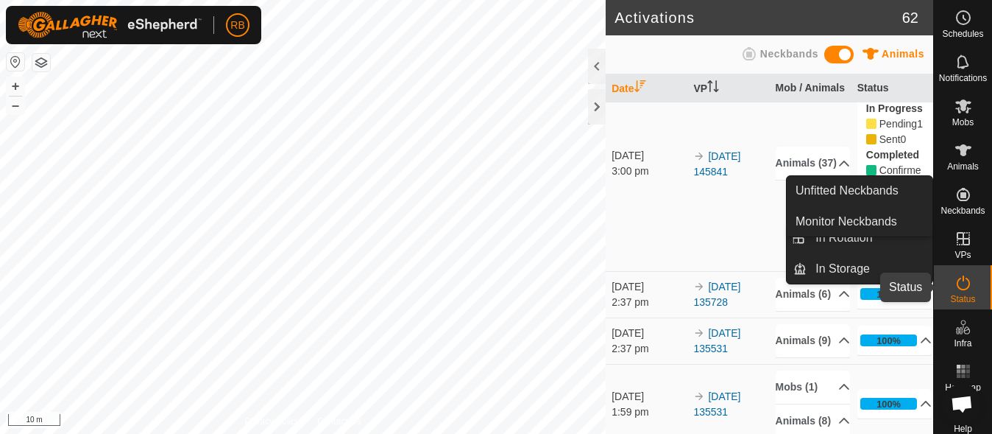
click at [958, 282] on icon at bounding box center [964, 283] width 18 height 18
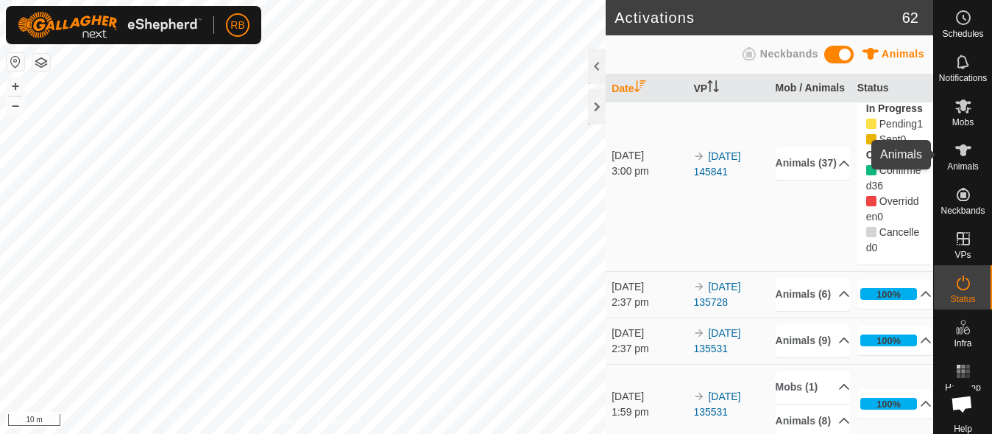
click at [955, 155] on icon at bounding box center [964, 150] width 18 height 18
